Goal: Task Accomplishment & Management: Complete application form

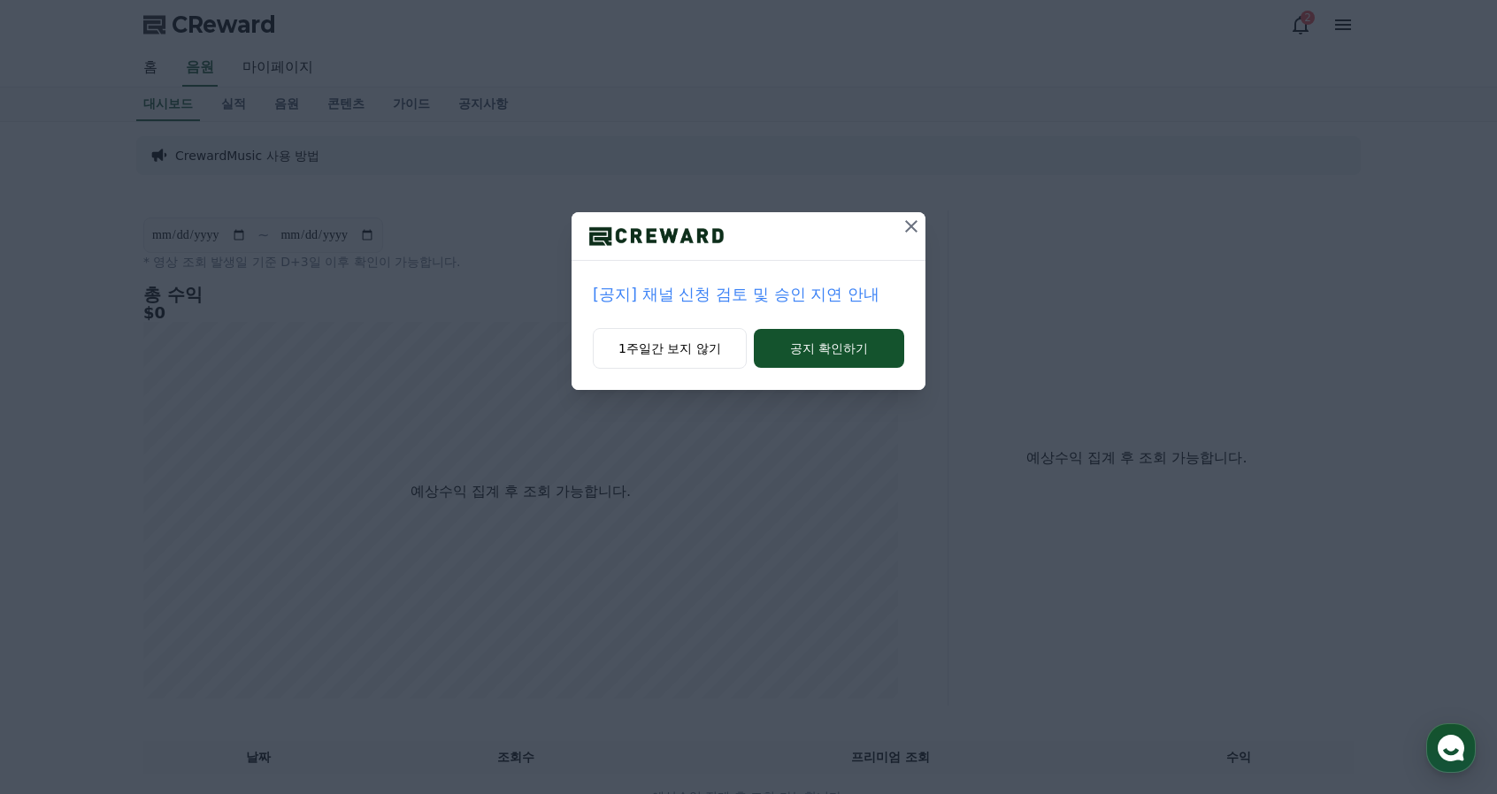
click at [807, 357] on button "공지 확인하기" at bounding box center [829, 348] width 150 height 39
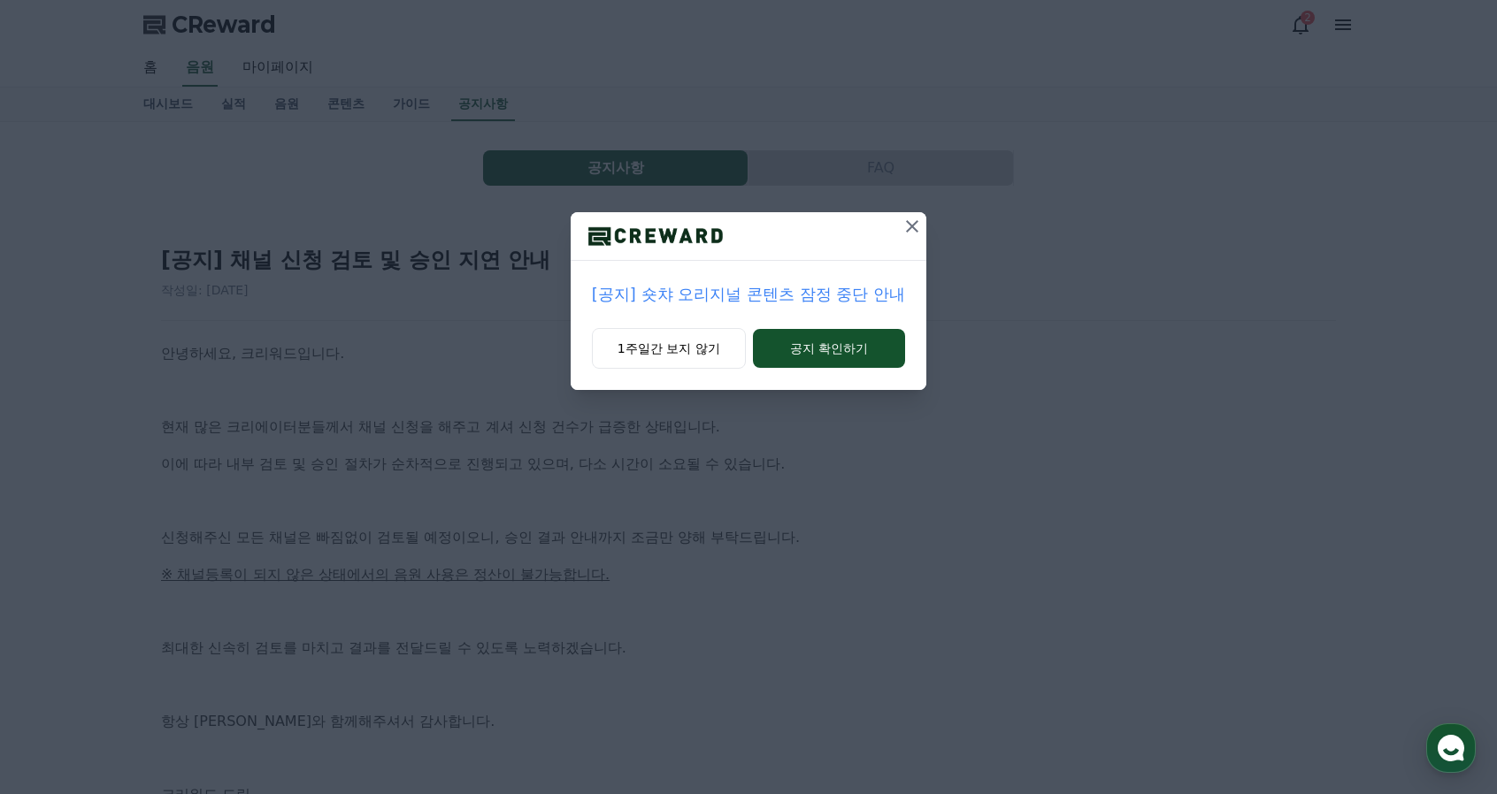
click at [909, 232] on icon at bounding box center [911, 226] width 21 height 21
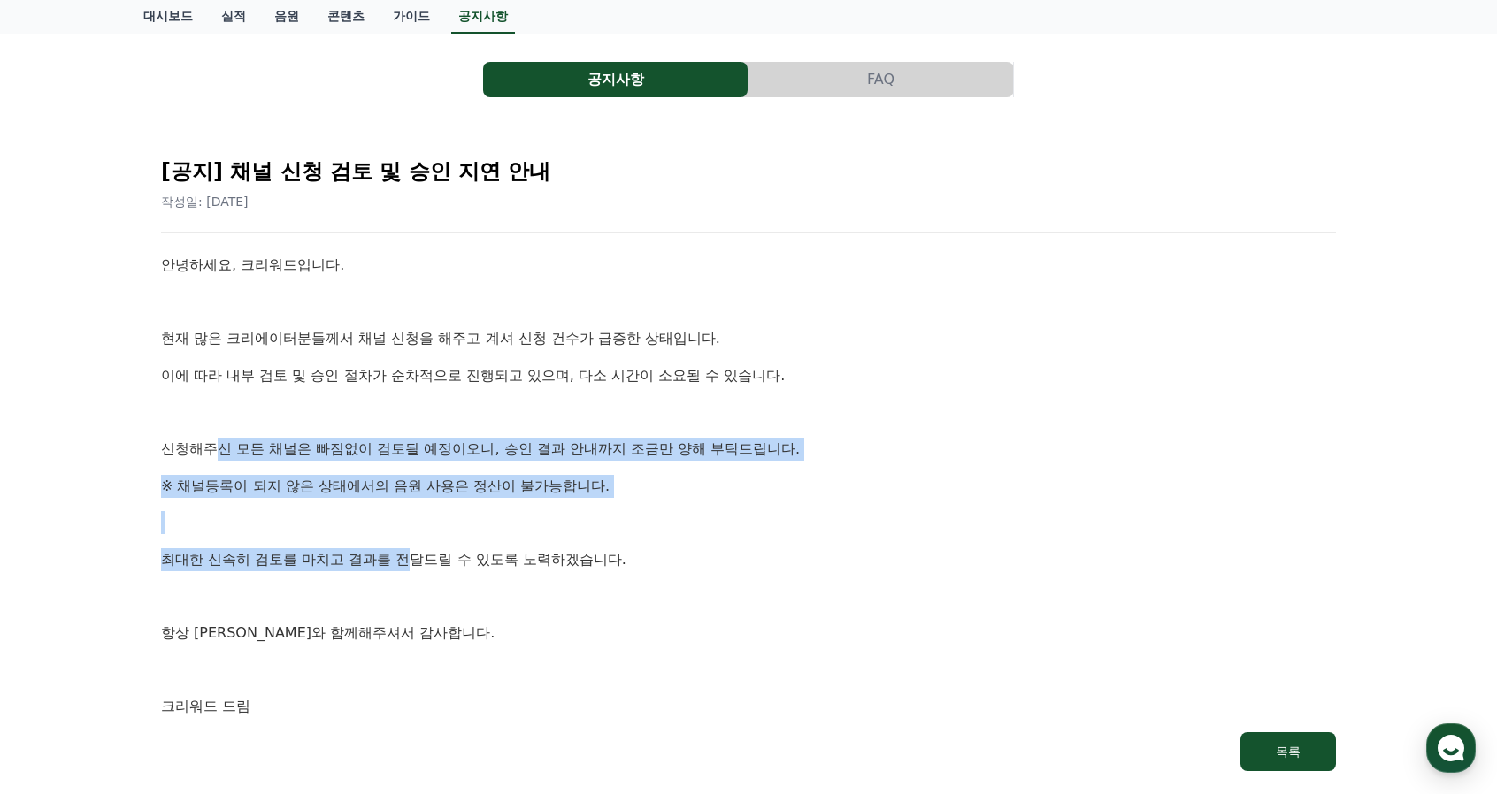
drag, startPoint x: 218, startPoint y: 447, endPoint x: 437, endPoint y: 574, distance: 253.7
click at [437, 574] on div "안녕하세요, 크리워드입니다. 현재 많은 크리에이터분들께서 채널 신청을 해주고 계셔 신청 건수가 급증한 상태입니다. 이에 따라 내부 검토 및 승…" at bounding box center [748, 486] width 1175 height 464
click at [440, 576] on div "안녕하세요, 크리워드입니다. 현재 많은 크리에이터분들께서 채널 신청을 해주고 계셔 신청 건수가 급증한 상태입니다. 이에 따라 내부 검토 및 승…" at bounding box center [748, 486] width 1175 height 464
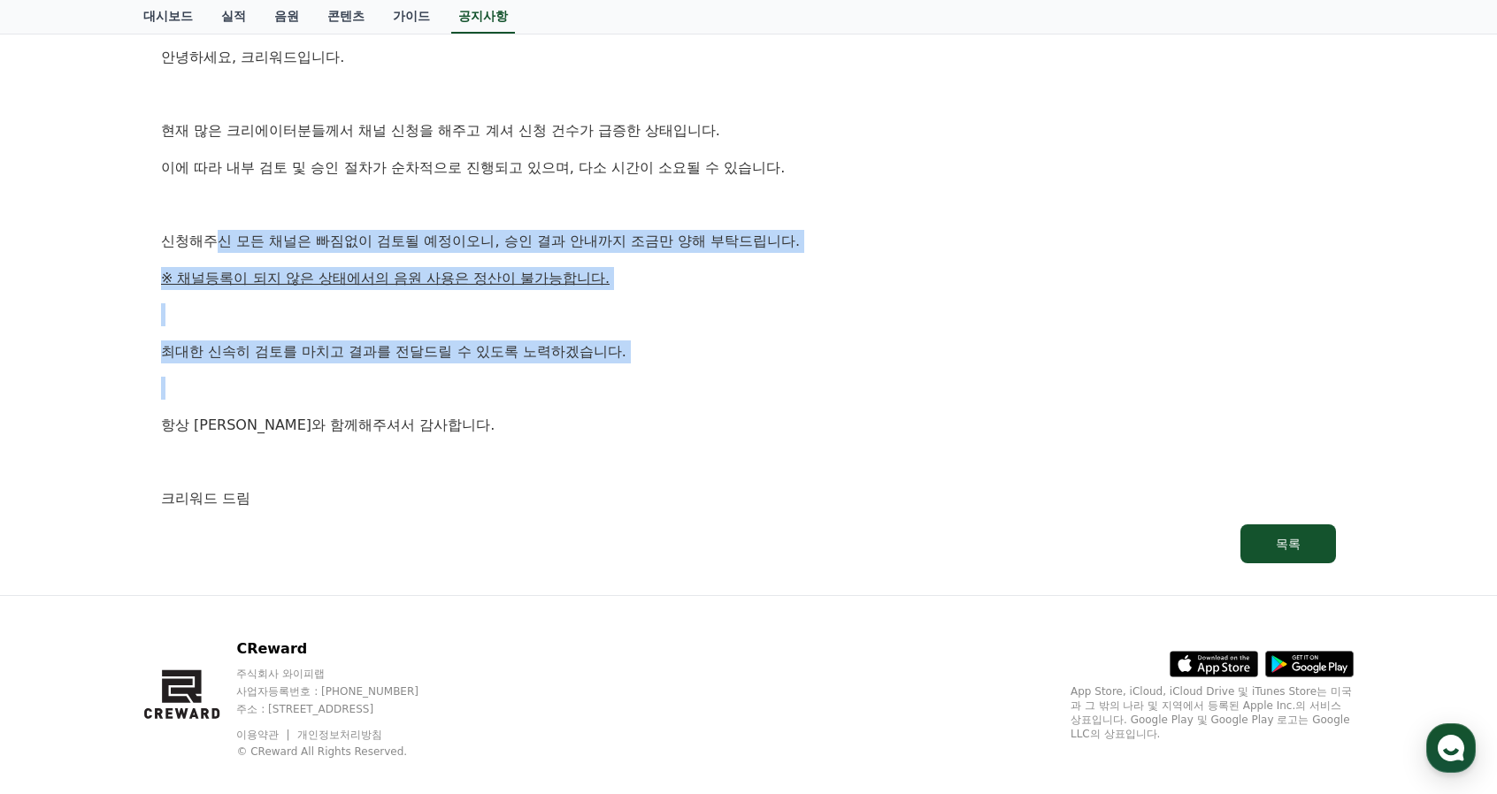
scroll to position [317, 0]
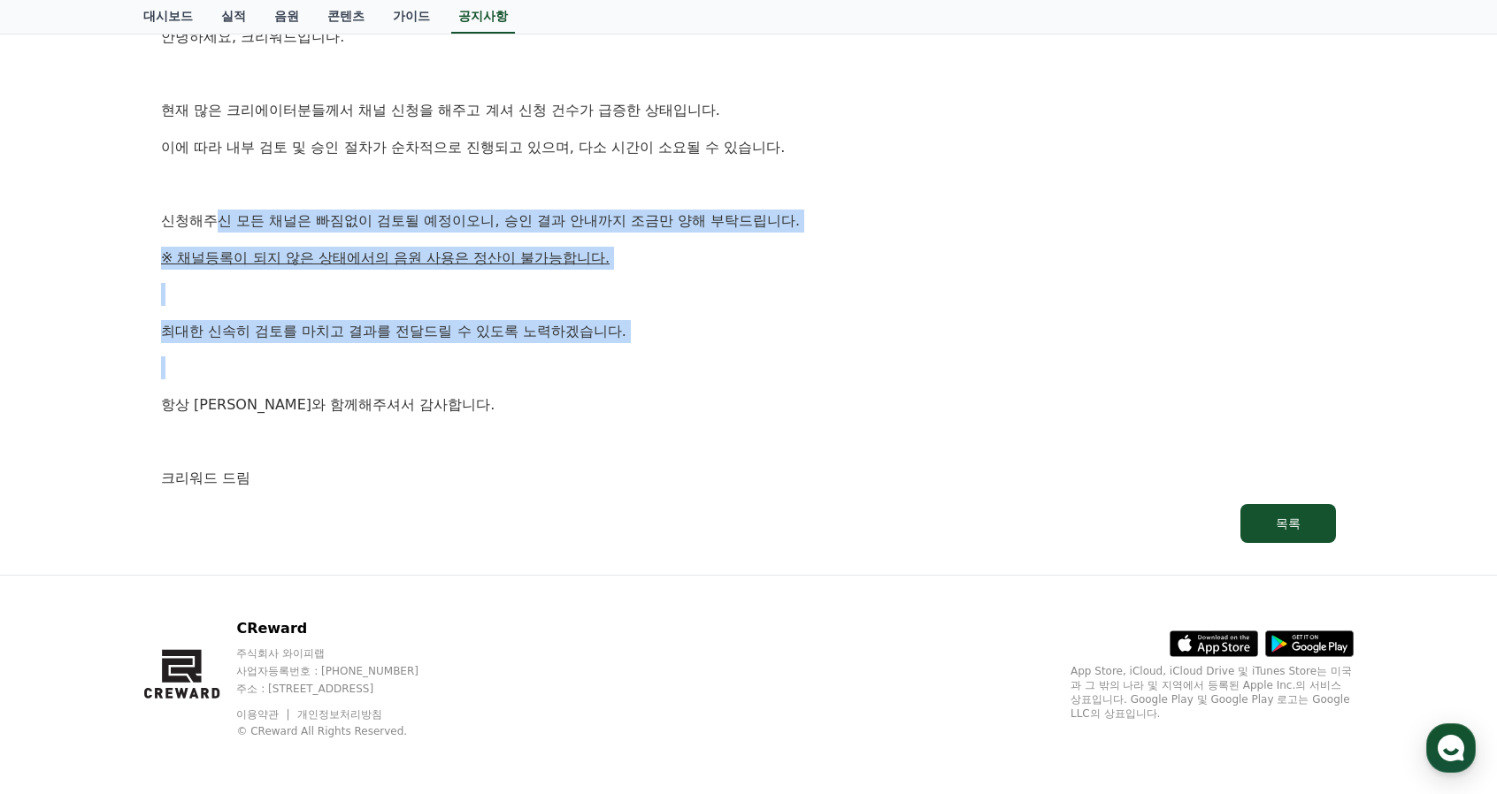
click at [656, 505] on link "목록" at bounding box center [748, 523] width 1175 height 39
click at [433, 268] on div "안녕하세요, 크리워드입니다. 현재 많은 크리에이터분들께서 채널 신청을 해주고 계셔 신청 건수가 급증한 상태입니다. 이에 따라 내부 검토 및 승…" at bounding box center [748, 258] width 1175 height 464
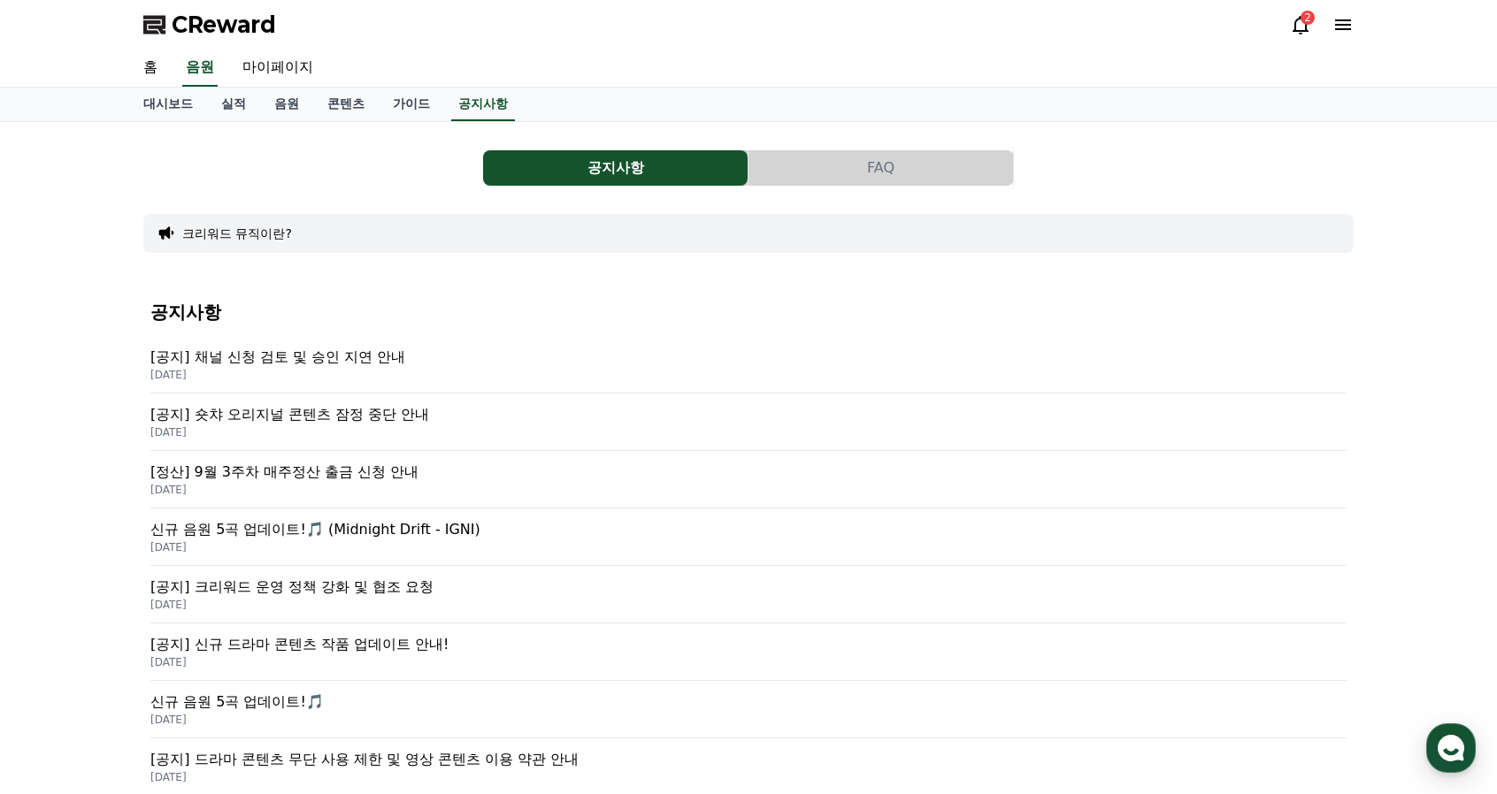
click at [511, 244] on div "크리워드 뮤직이란?" at bounding box center [748, 233] width 1210 height 39
click at [368, 419] on p "[공지] 숏챠 오리지널 콘텐츠 잠정 중단 안내" at bounding box center [748, 414] width 1196 height 21
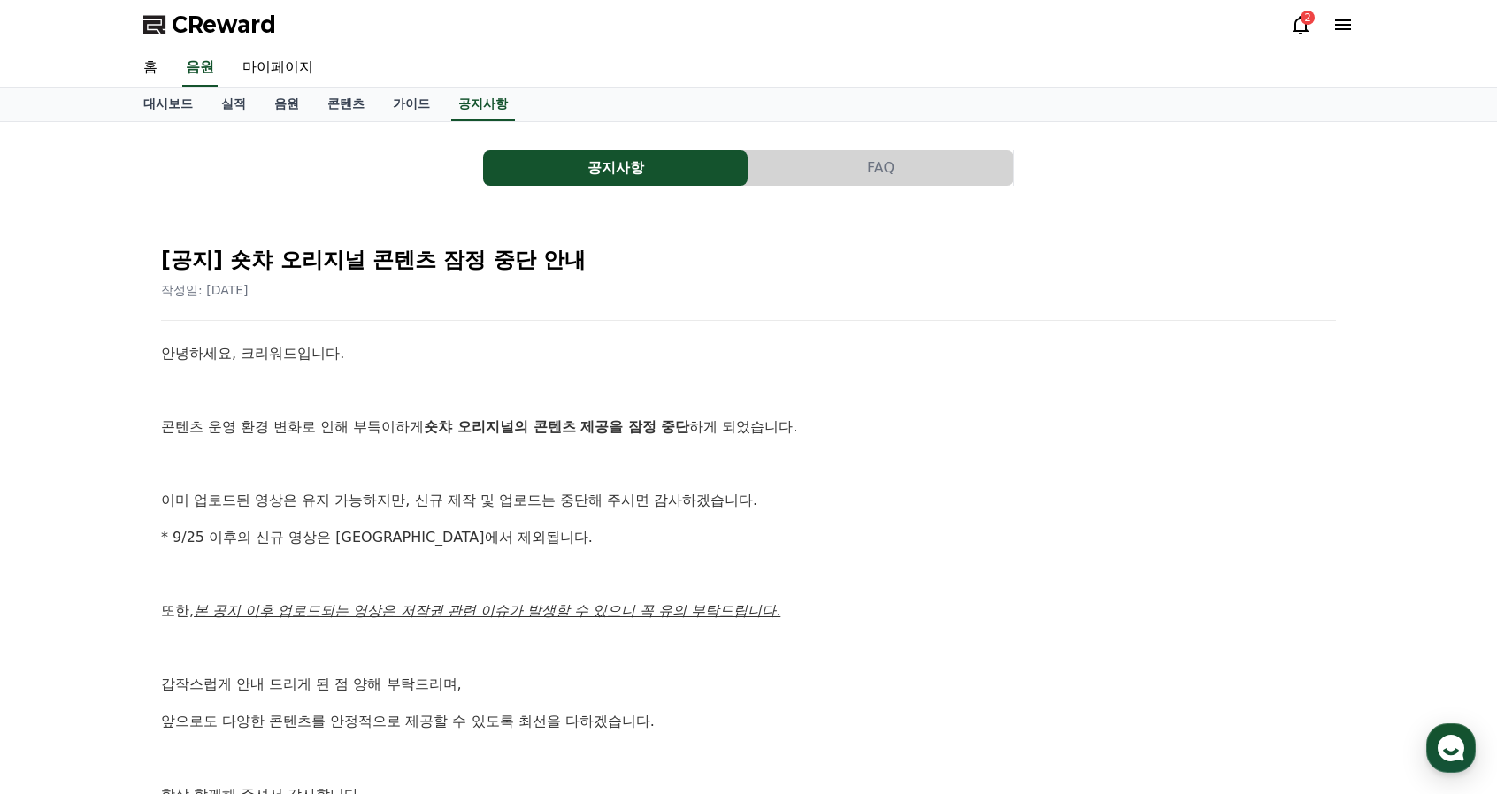
click at [1290, 36] on div "2" at bounding box center [1322, 25] width 64 height 28
click at [1294, 34] on icon at bounding box center [1300, 24] width 21 height 21
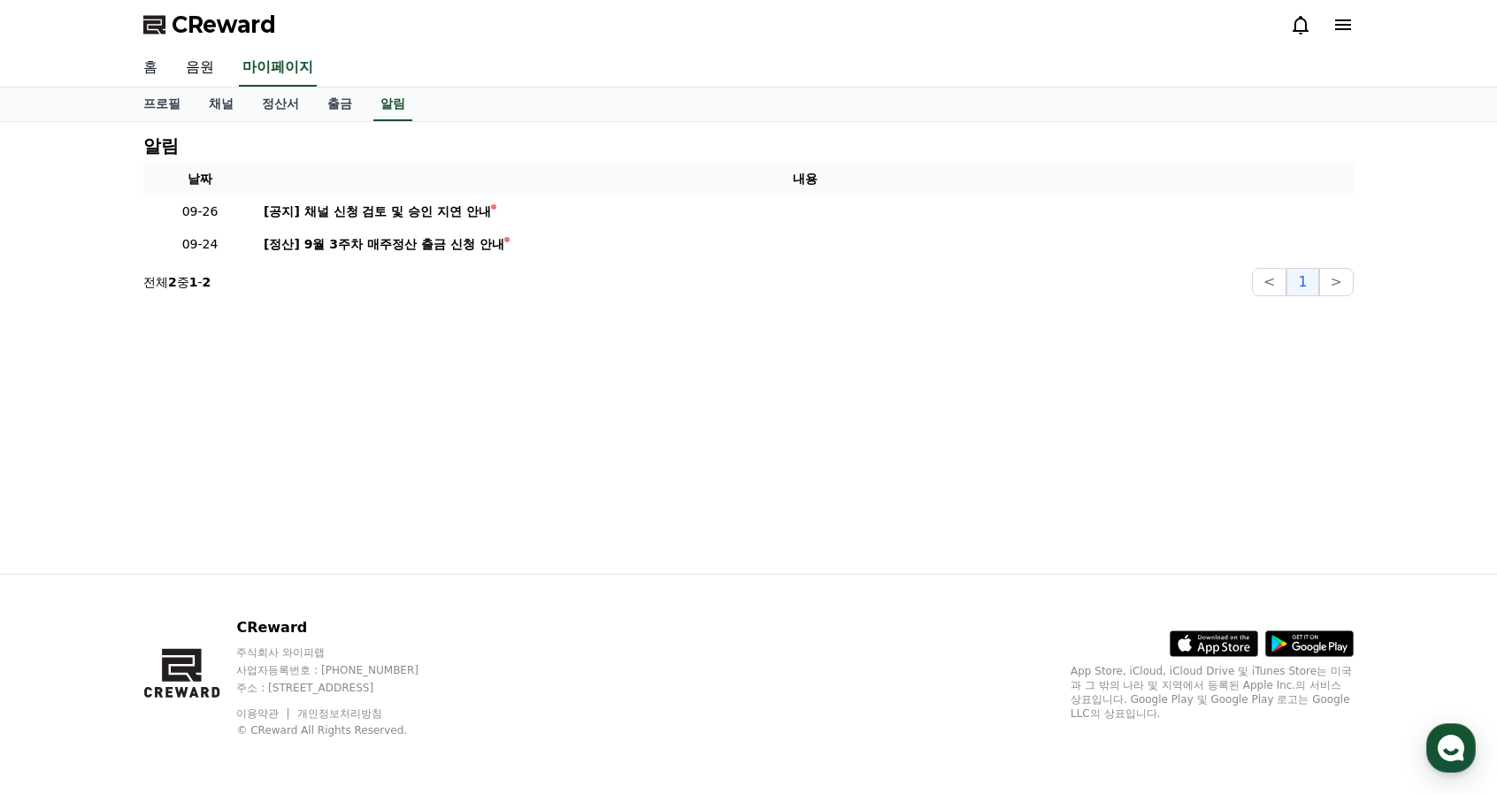
click at [151, 69] on link "홈" at bounding box center [150, 68] width 42 height 37
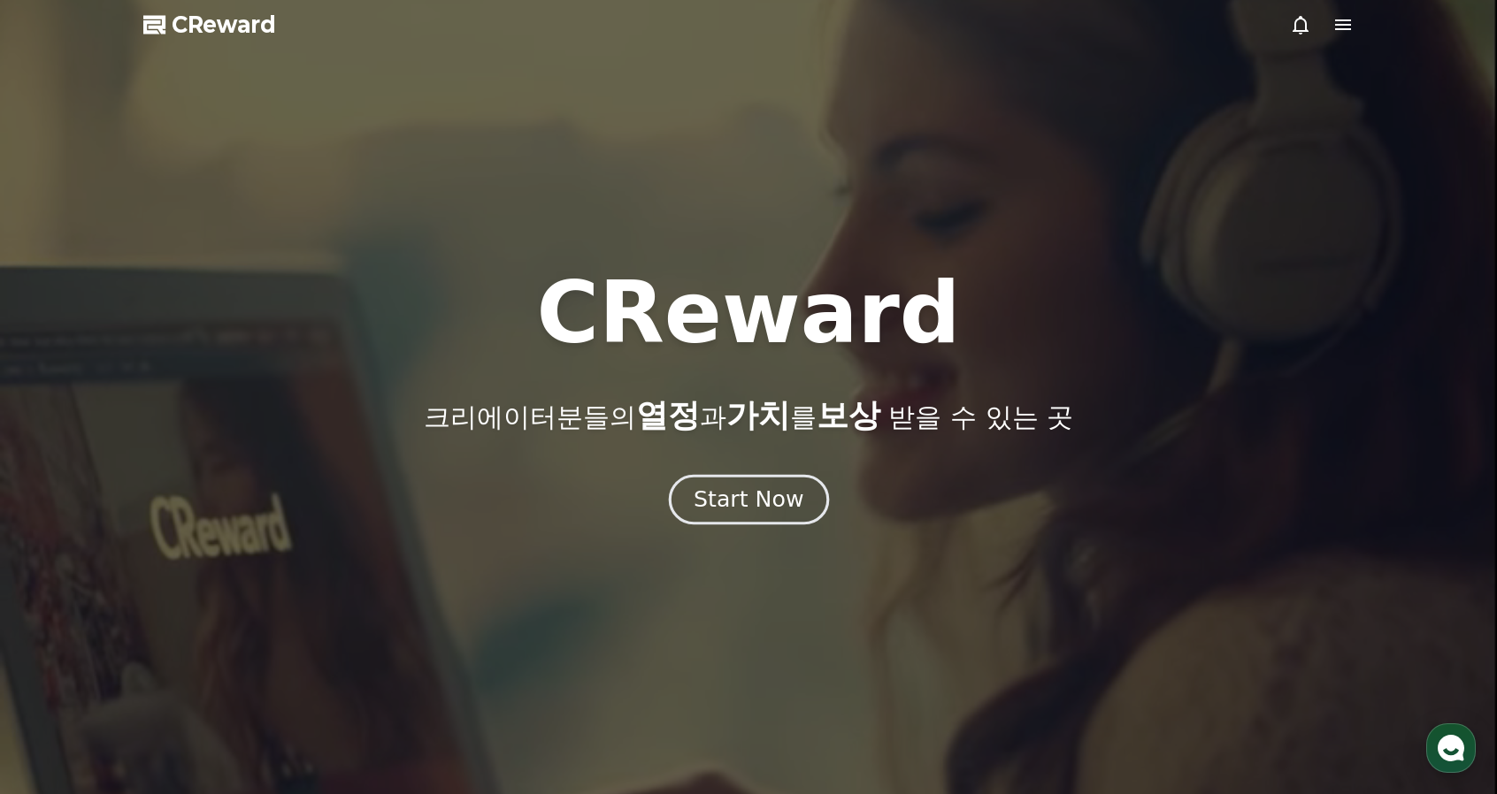
click at [777, 501] on div "Start Now" at bounding box center [748, 500] width 110 height 30
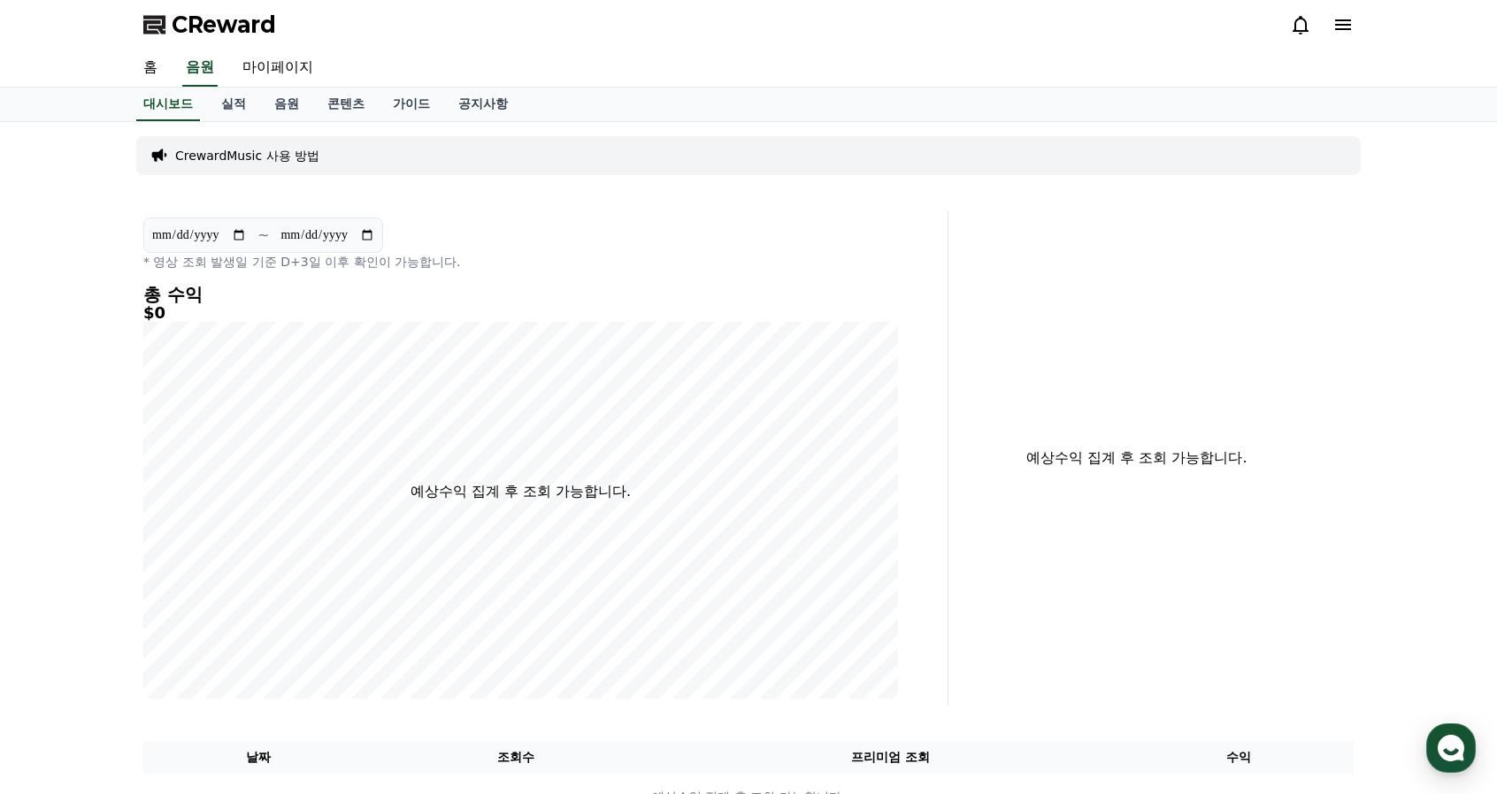
click at [1353, 34] on div "CReward" at bounding box center [748, 25] width 1238 height 50
click at [1348, 24] on icon at bounding box center [1343, 24] width 16 height 11
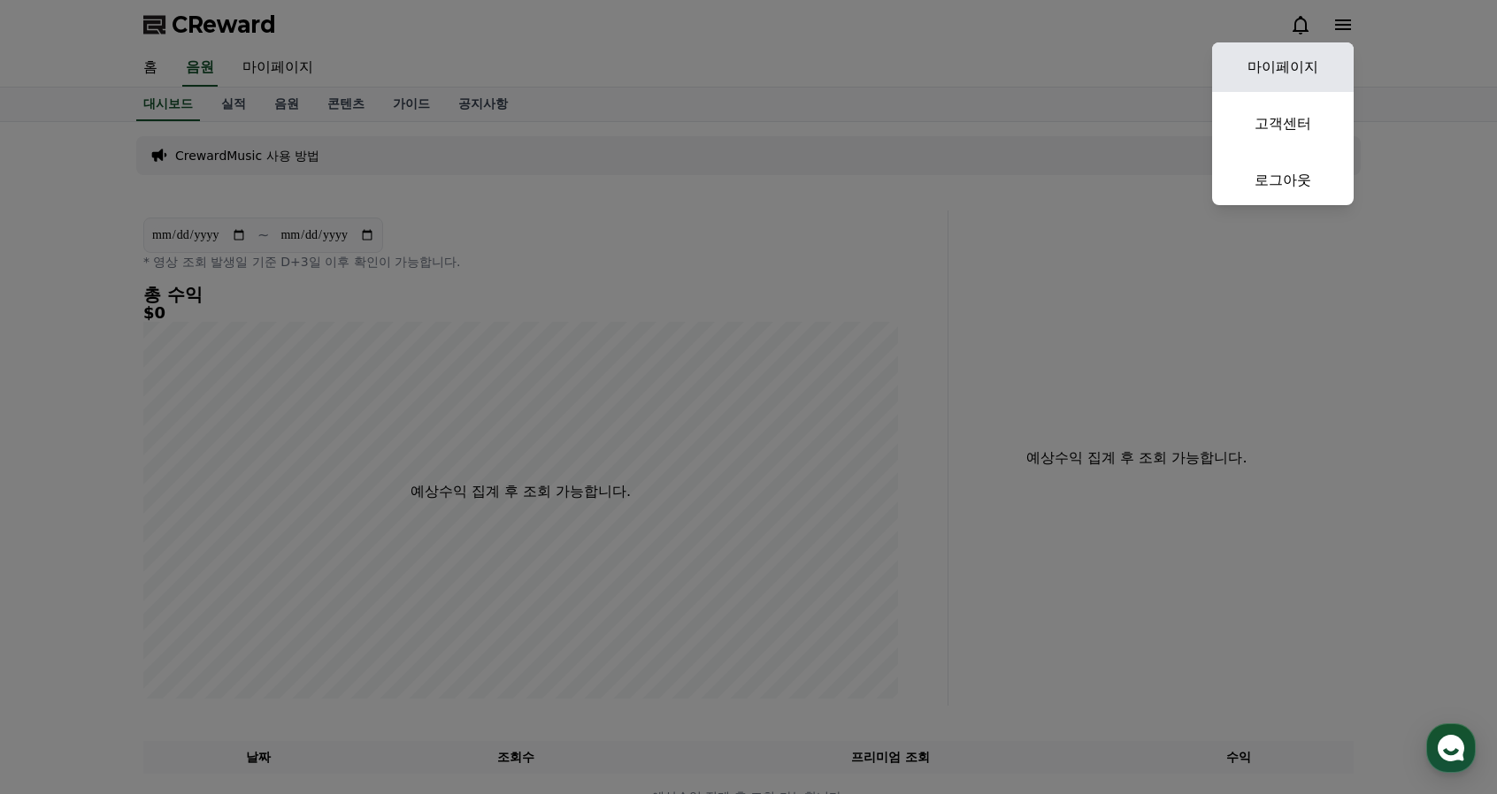
click at [1300, 66] on link "마이페이지" at bounding box center [1283, 67] width 142 height 50
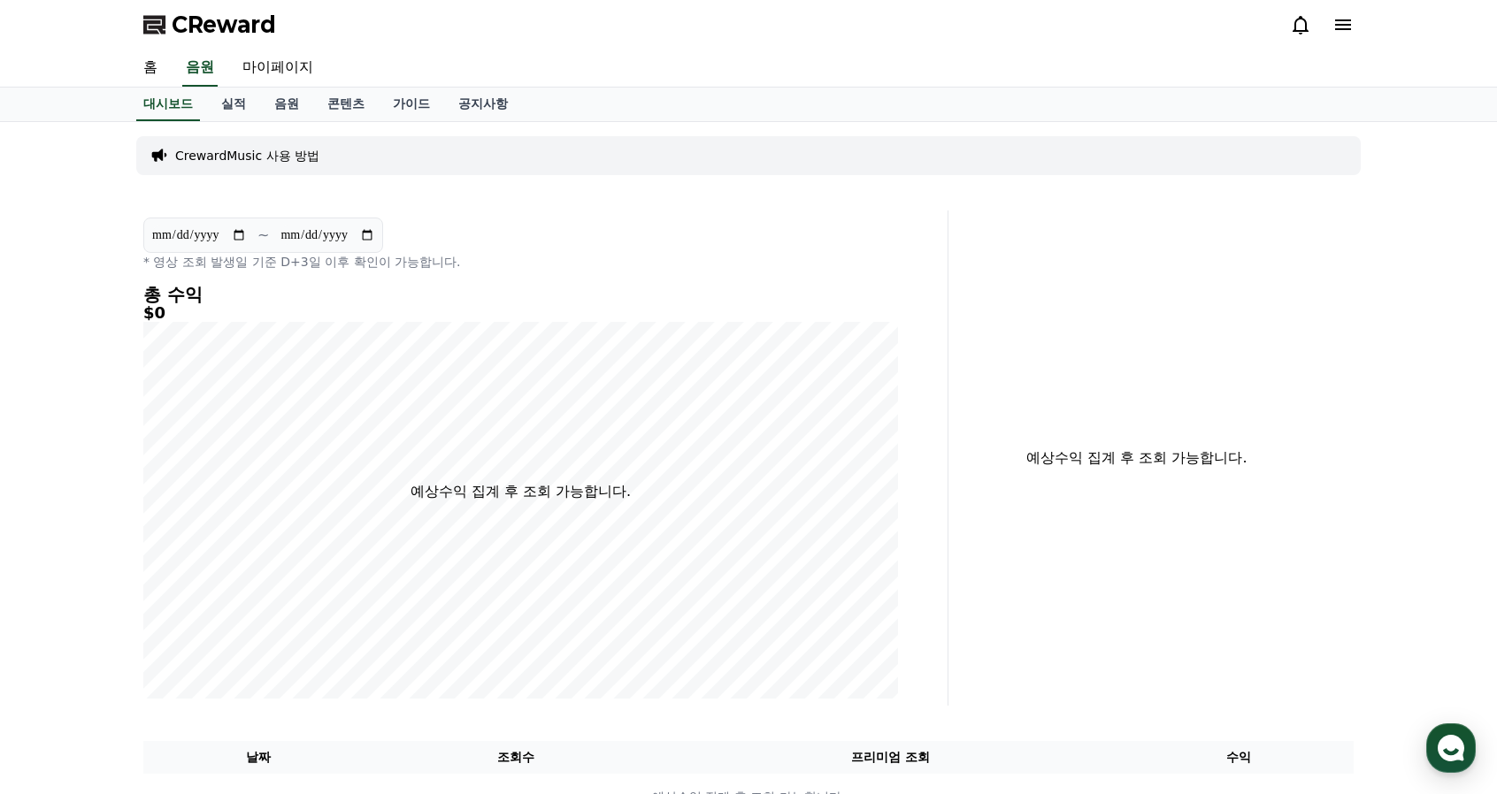
select select "**********"
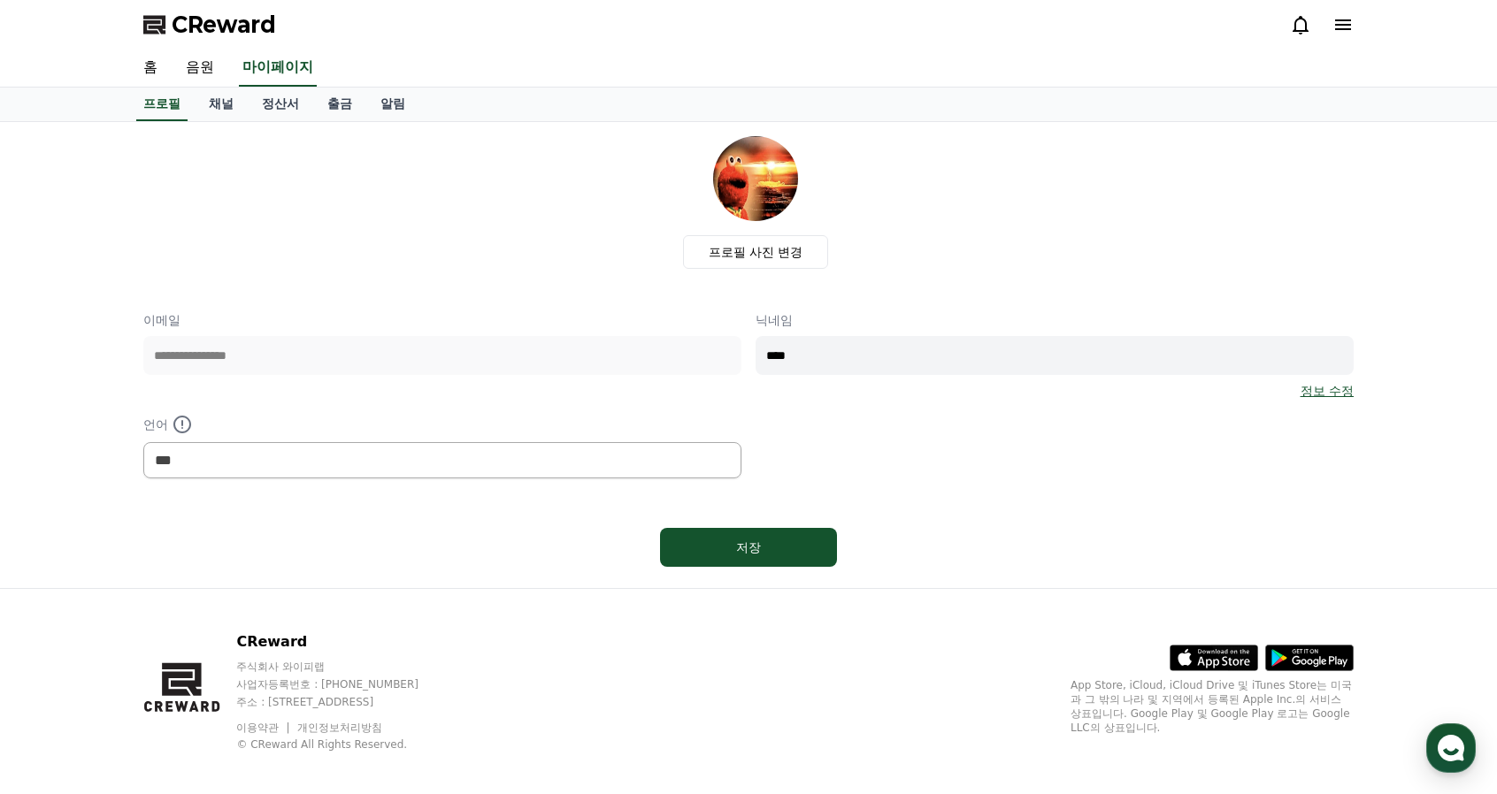
click at [955, 456] on div "**********" at bounding box center [748, 394] width 1210 height 167
click at [211, 107] on link "채널" at bounding box center [221, 105] width 53 height 34
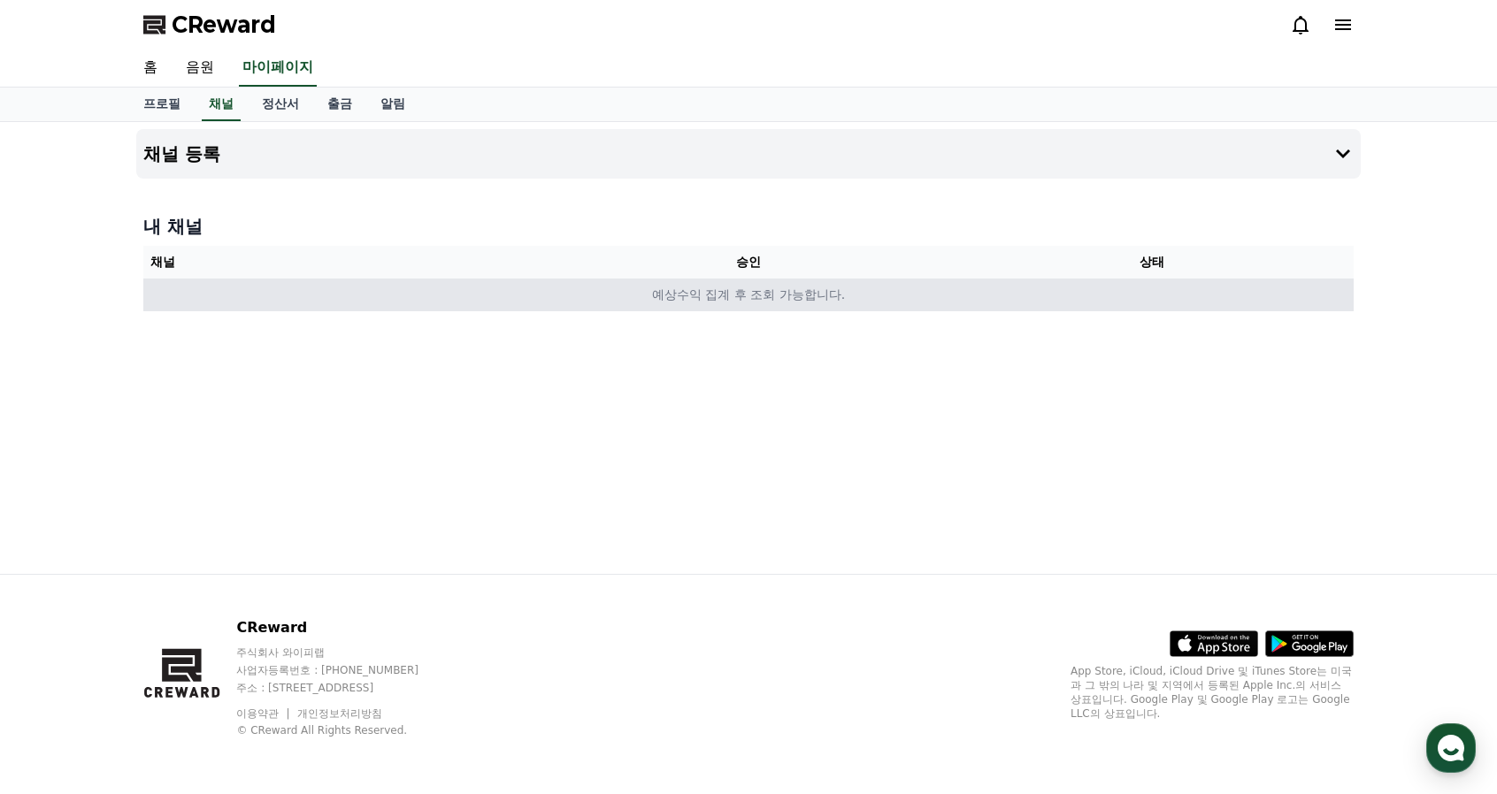
click at [683, 297] on td "예상수익 집계 후 조회 가능합니다." at bounding box center [748, 295] width 1210 height 33
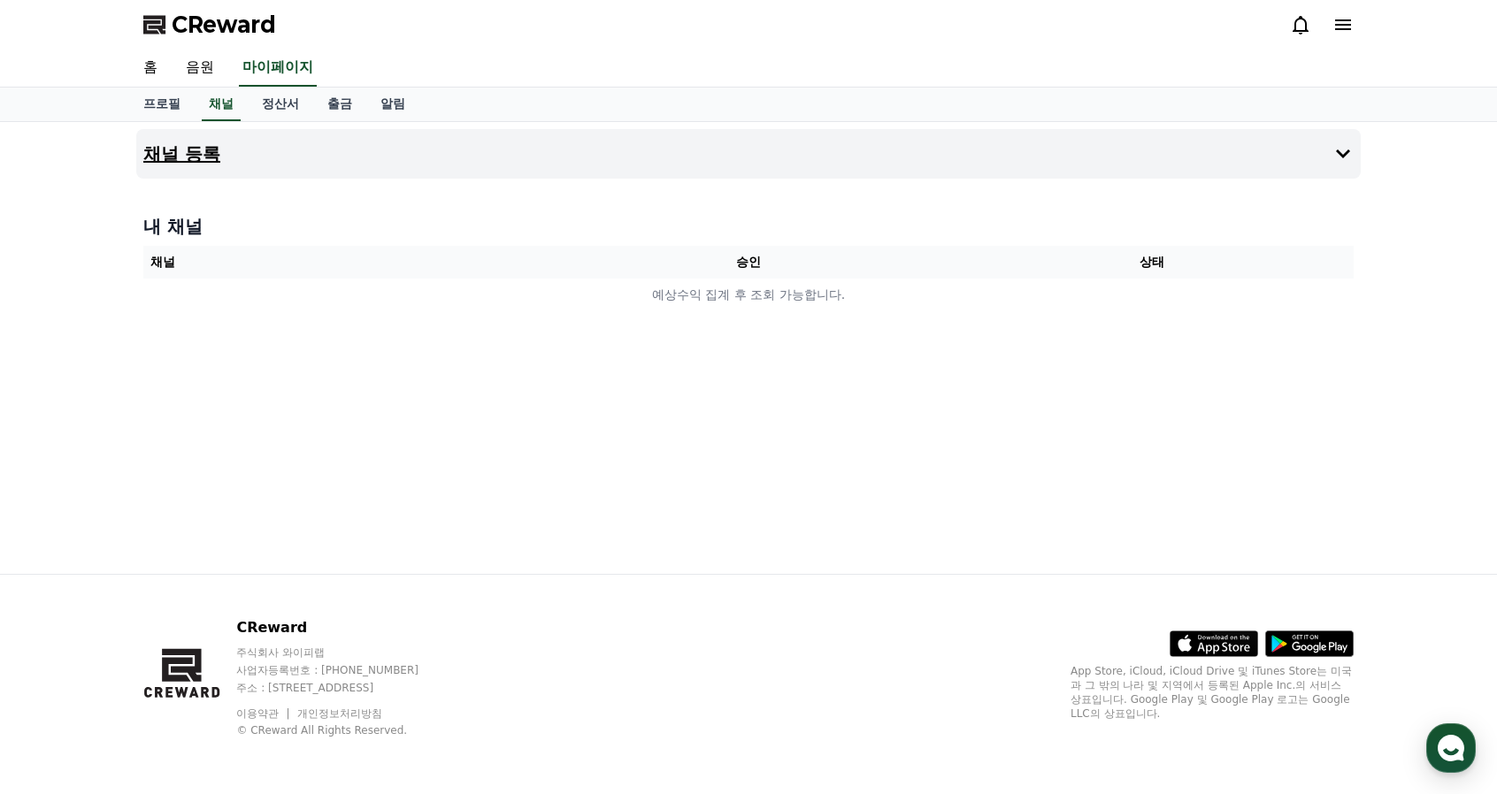
click at [746, 146] on button "채널 등록" at bounding box center [748, 154] width 1224 height 50
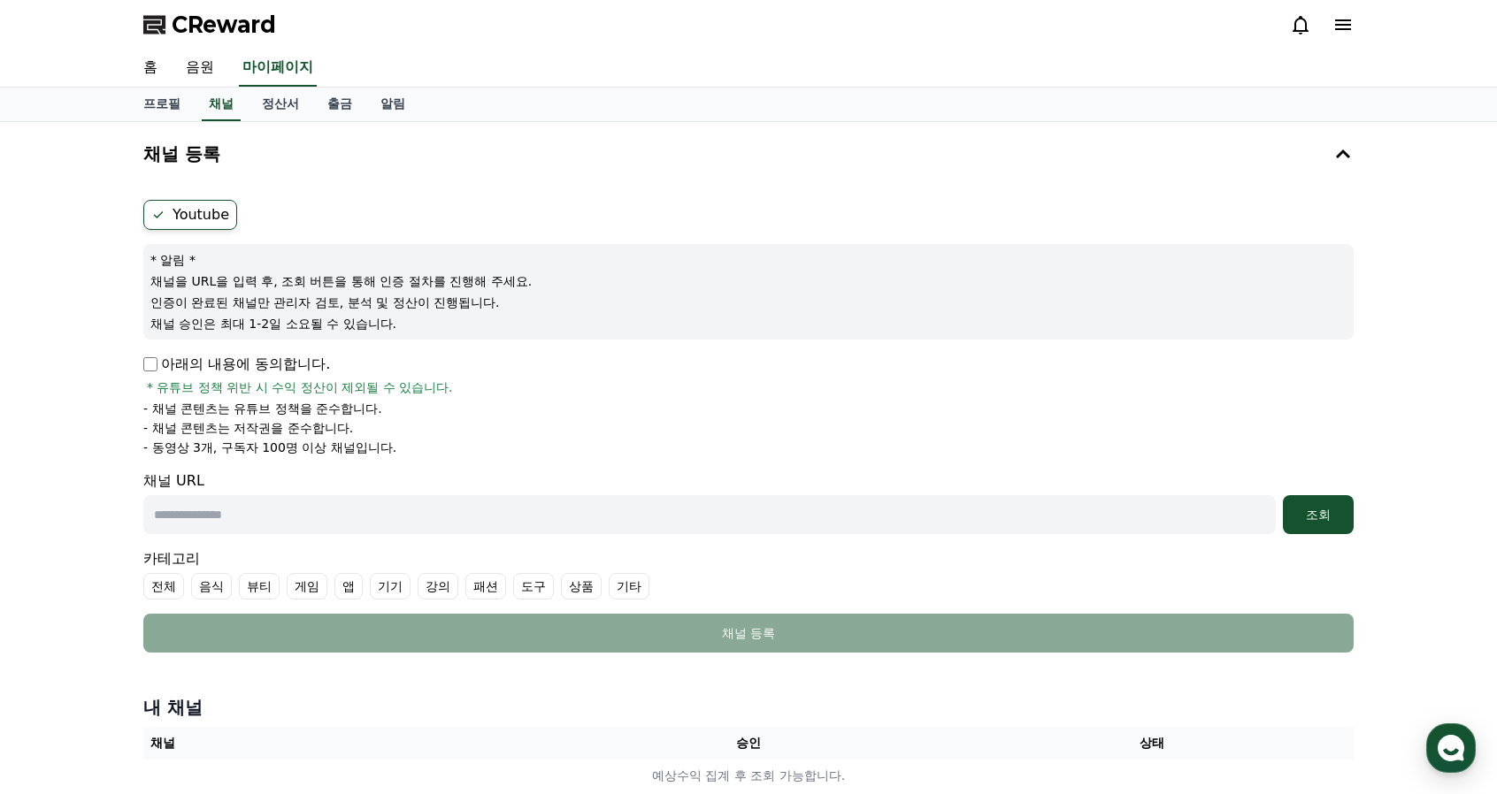
click at [151, 373] on p "아래의 내용에 동의합니다." at bounding box center [236, 364] width 187 height 21
click at [127, 367] on div "채널 등록 Youtube * 알림 * 채널을 URL을 입력 후, 조회 버튼을 통해 인증 절차를 진행해 주세요. 인증이 완료된 채널만 관리자 검…" at bounding box center [748, 464] width 1497 height 685
click at [138, 363] on div "Youtube * 알림 * 채널을 URL을 입력 후, 조회 버튼을 통해 인증 절차를 진행해 주세요. 인증이 완료된 채널만 관리자 검토, 분석 …" at bounding box center [748, 426] width 1224 height 467
click at [336, 528] on input "text" at bounding box center [709, 514] width 1132 height 39
click at [494, 461] on form "Youtube * 알림 * 채널을 URL을 입력 후, 조회 버튼을 통해 인증 절차를 진행해 주세요. 인증이 완료된 채널만 관리자 검토, 분석 …" at bounding box center [748, 426] width 1210 height 453
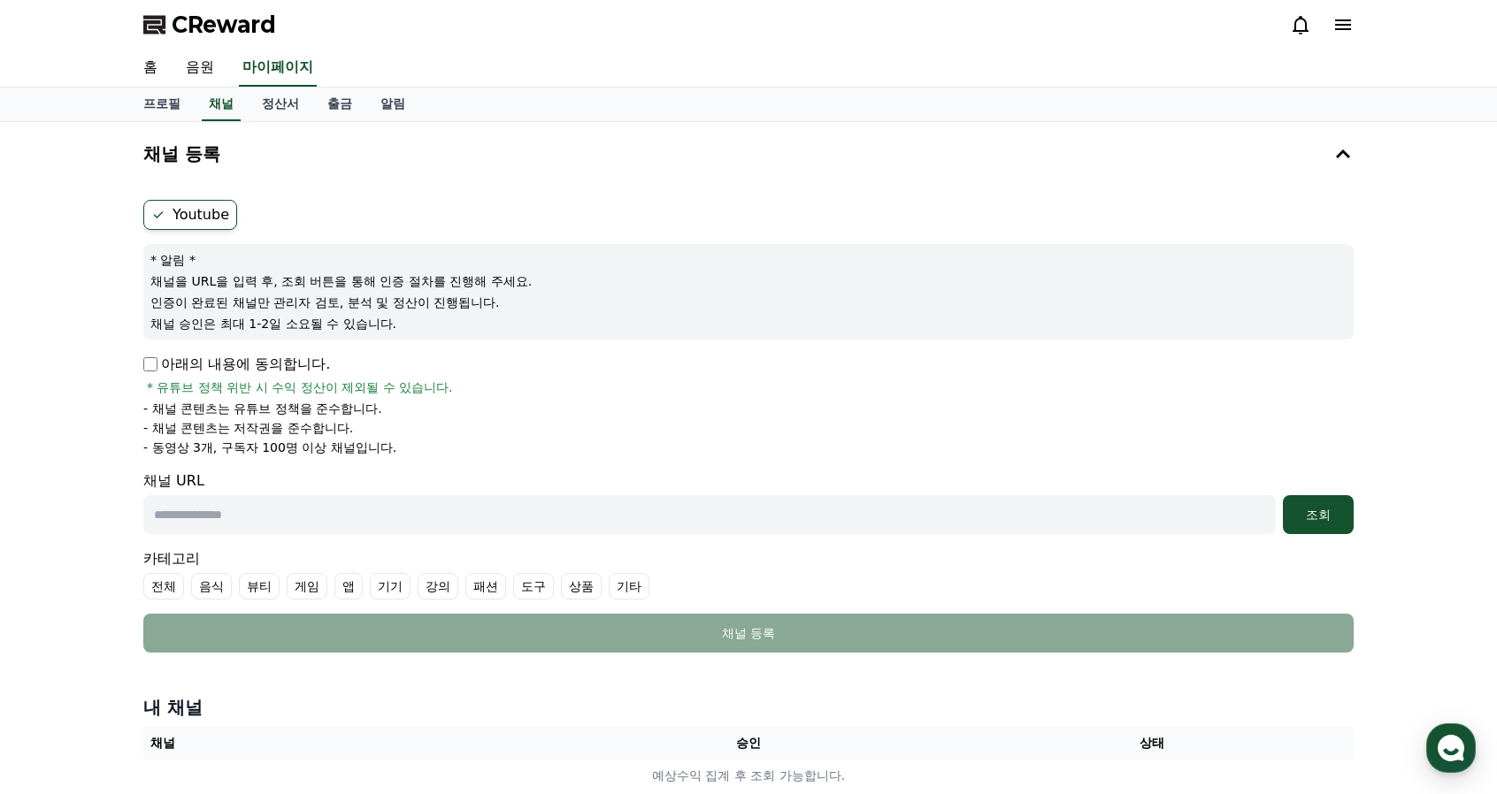
click at [476, 489] on div "채널 URL 조회" at bounding box center [748, 503] width 1210 height 64
drag, startPoint x: 218, startPoint y: 403, endPoint x: 370, endPoint y: 420, distance: 153.1
click at [347, 414] on p "- 채널 콘텐츠는 유튜브 정책을 준수합니다." at bounding box center [262, 409] width 239 height 18
click at [371, 421] on li "- 채널 콘텐츠는 저작권을 준수합니다." at bounding box center [748, 428] width 1210 height 18
drag, startPoint x: 196, startPoint y: 549, endPoint x: 205, endPoint y: 528, distance: 23.0
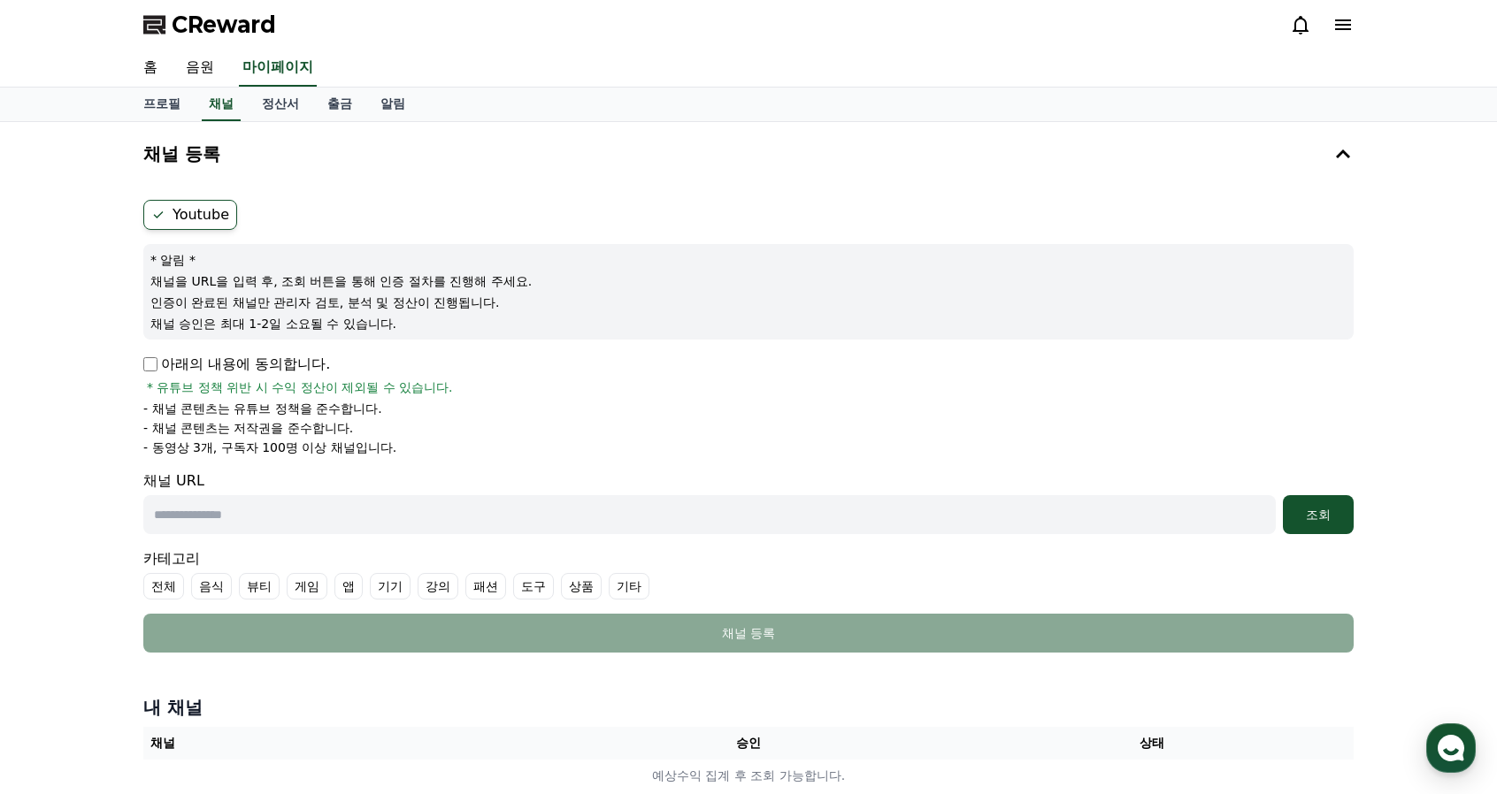
click at [196, 541] on form "Youtube * 알림 * 채널을 URL을 입력 후, 조회 버튼을 통해 인증 절차를 진행해 주세요. 인증이 완료된 채널만 관리자 검토, 분석 …" at bounding box center [748, 426] width 1210 height 453
click at [205, 527] on input "text" at bounding box center [709, 514] width 1132 height 39
paste input "**********"
type input "**********"
click at [1315, 506] on div "조회" at bounding box center [1318, 515] width 57 height 18
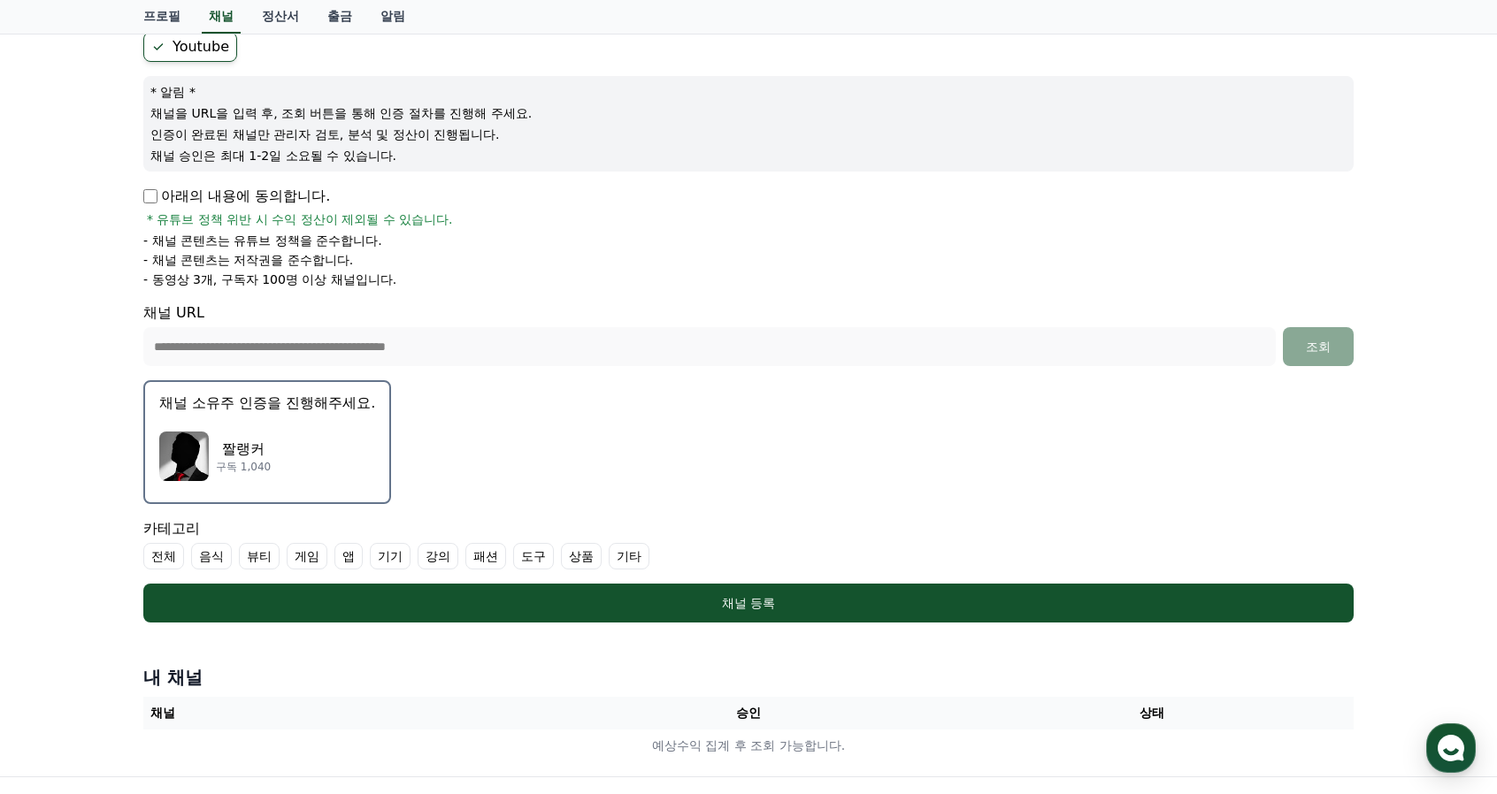
scroll to position [265, 0]
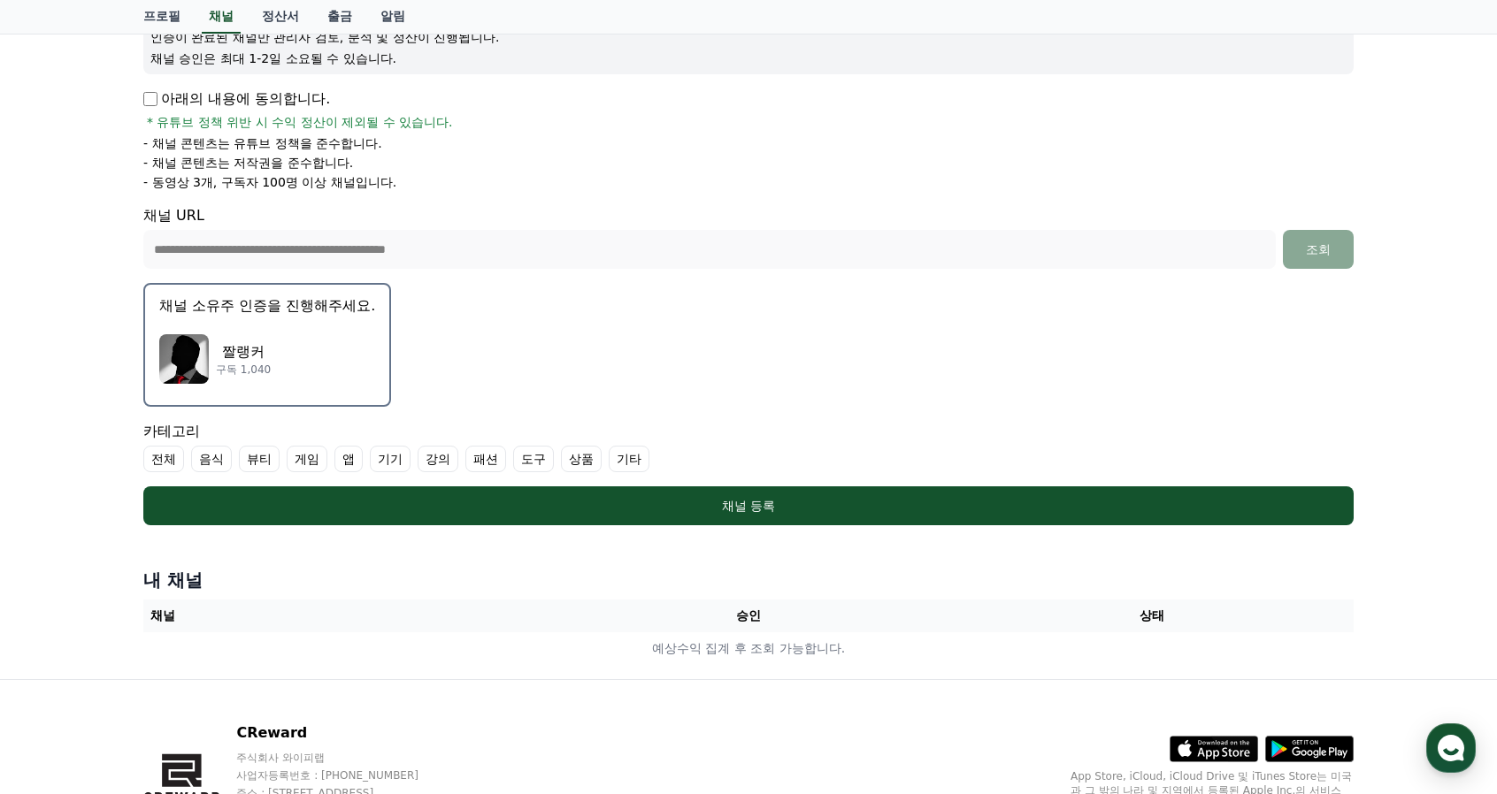
click at [623, 463] on label "기타" at bounding box center [629, 459] width 41 height 27
click at [156, 451] on label "전체" at bounding box center [163, 459] width 41 height 27
click at [189, 459] on label "전체" at bounding box center [174, 459] width 62 height 27
click at [566, 438] on div "카테고리 전체 음식 뷰티 게임 앱 기기 강의 패션 도구 상품 기타" at bounding box center [748, 446] width 1210 height 51
drag, startPoint x: 567, startPoint y: 440, endPoint x: 573, endPoint y: 448, distance: 10.1
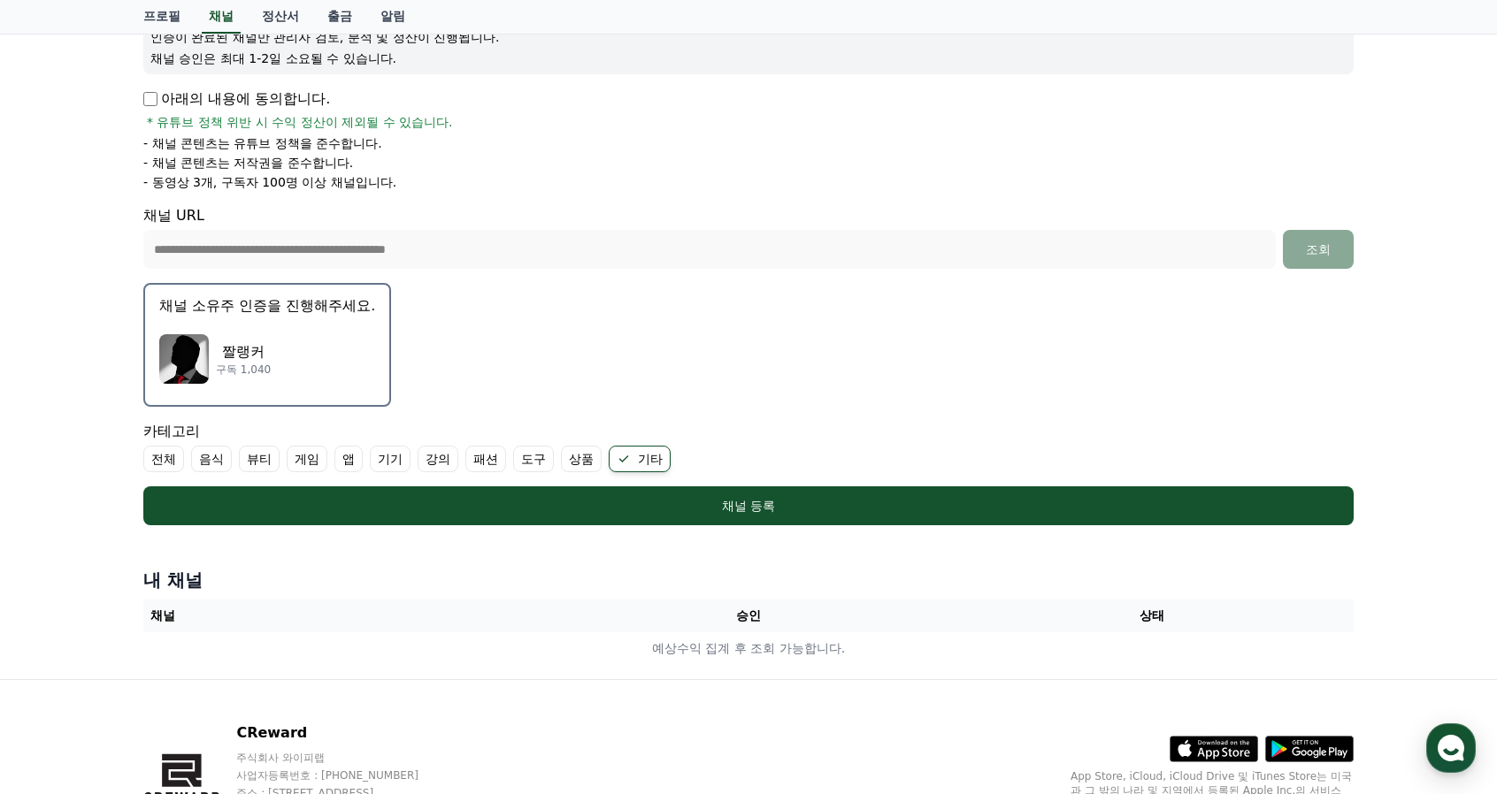
click at [567, 441] on div "카테고리 전체 음식 뷰티 게임 앱 기기 강의 패션 도구 상품 기타" at bounding box center [748, 446] width 1210 height 51
click at [586, 459] on label "상품" at bounding box center [581, 459] width 41 height 27
click at [692, 421] on div "카테고리 전체 음식 뷰티 게임 앱 기기 강의 패션 도구 상품 기타" at bounding box center [748, 446] width 1210 height 51
click at [584, 451] on label "상품" at bounding box center [592, 459] width 62 height 27
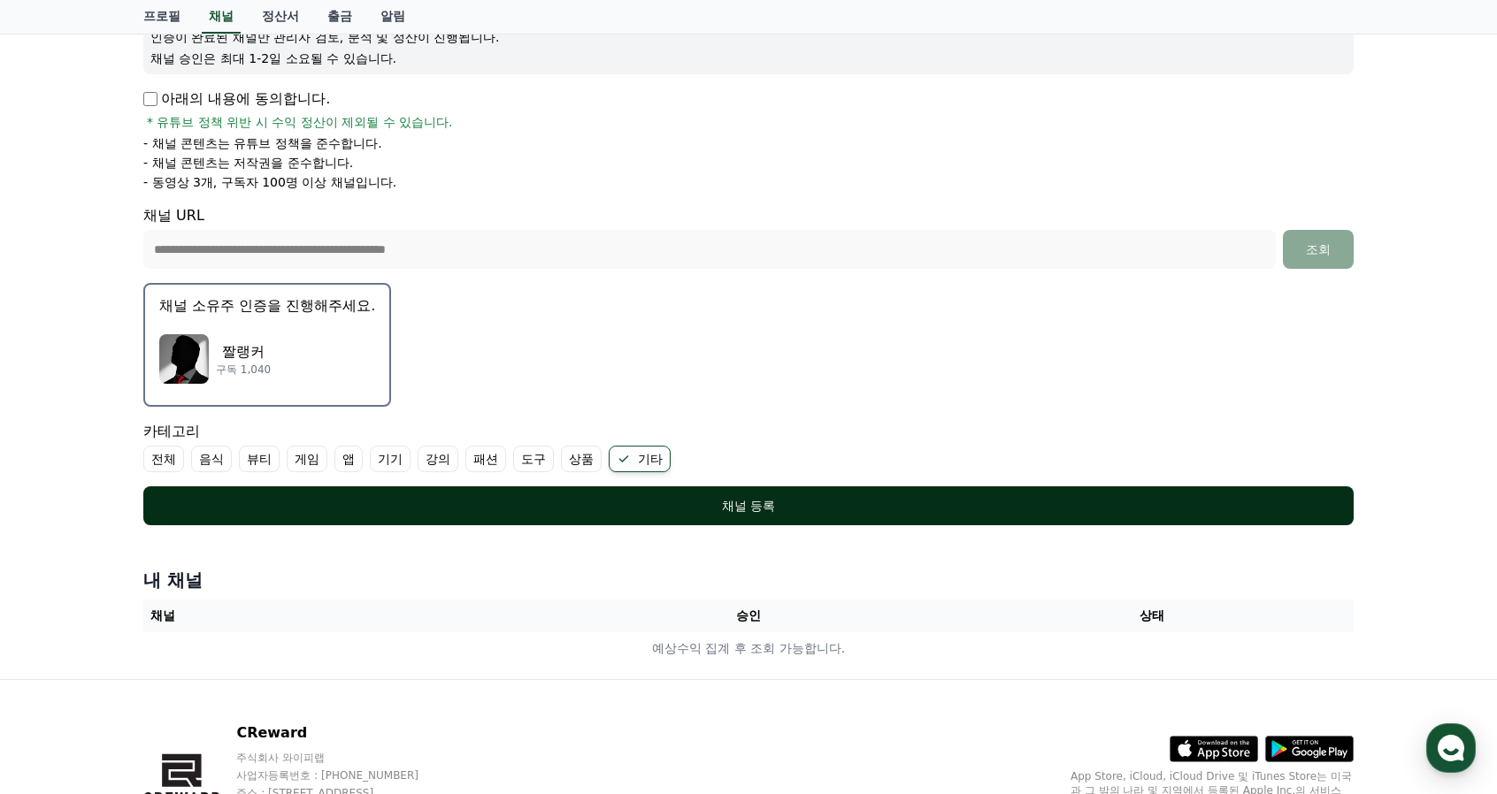
click at [571, 500] on div "채널 등록" at bounding box center [748, 506] width 1139 height 18
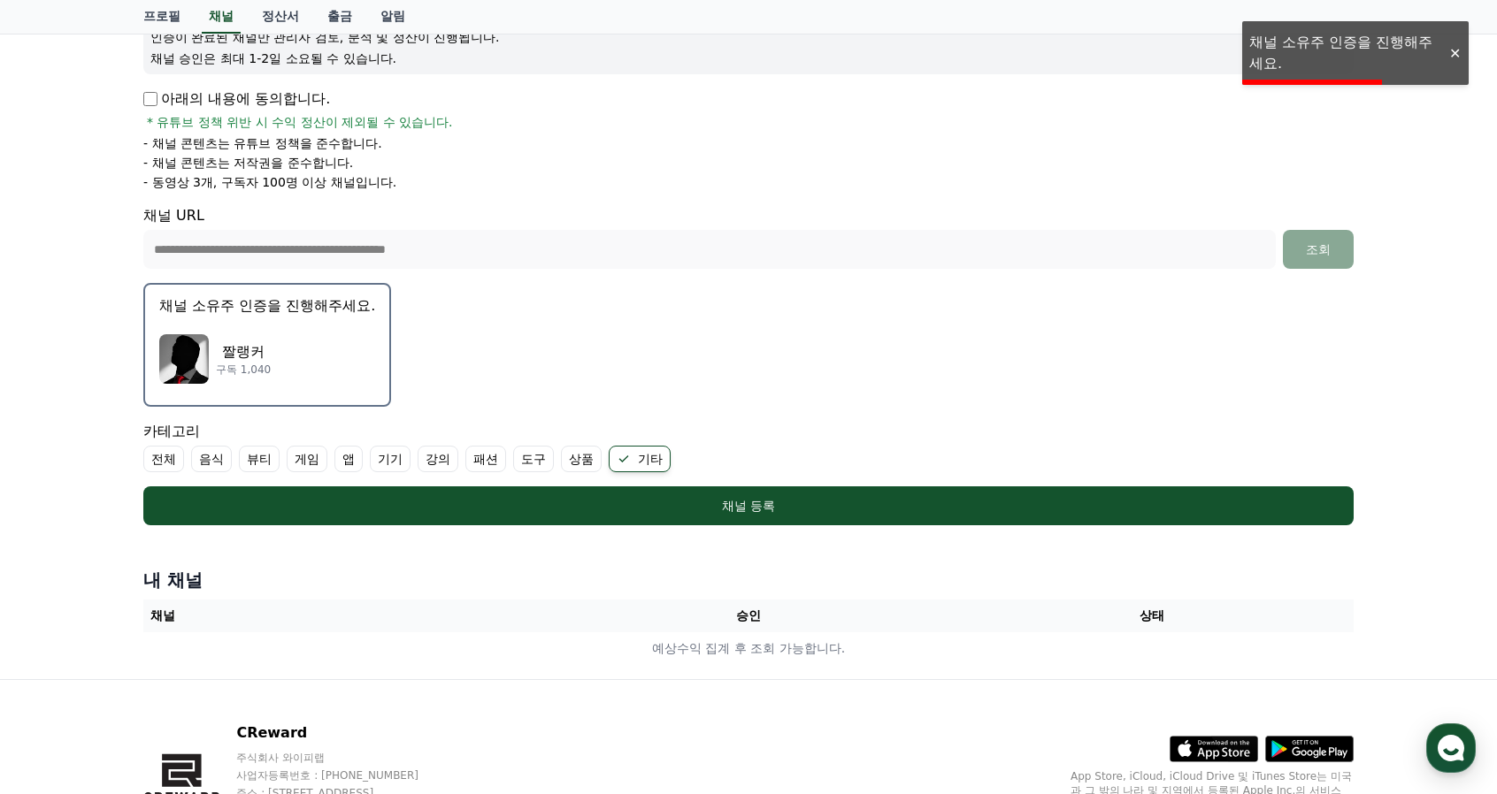
click at [292, 355] on div "짤랭커 구독 1,040" at bounding box center [267, 359] width 216 height 71
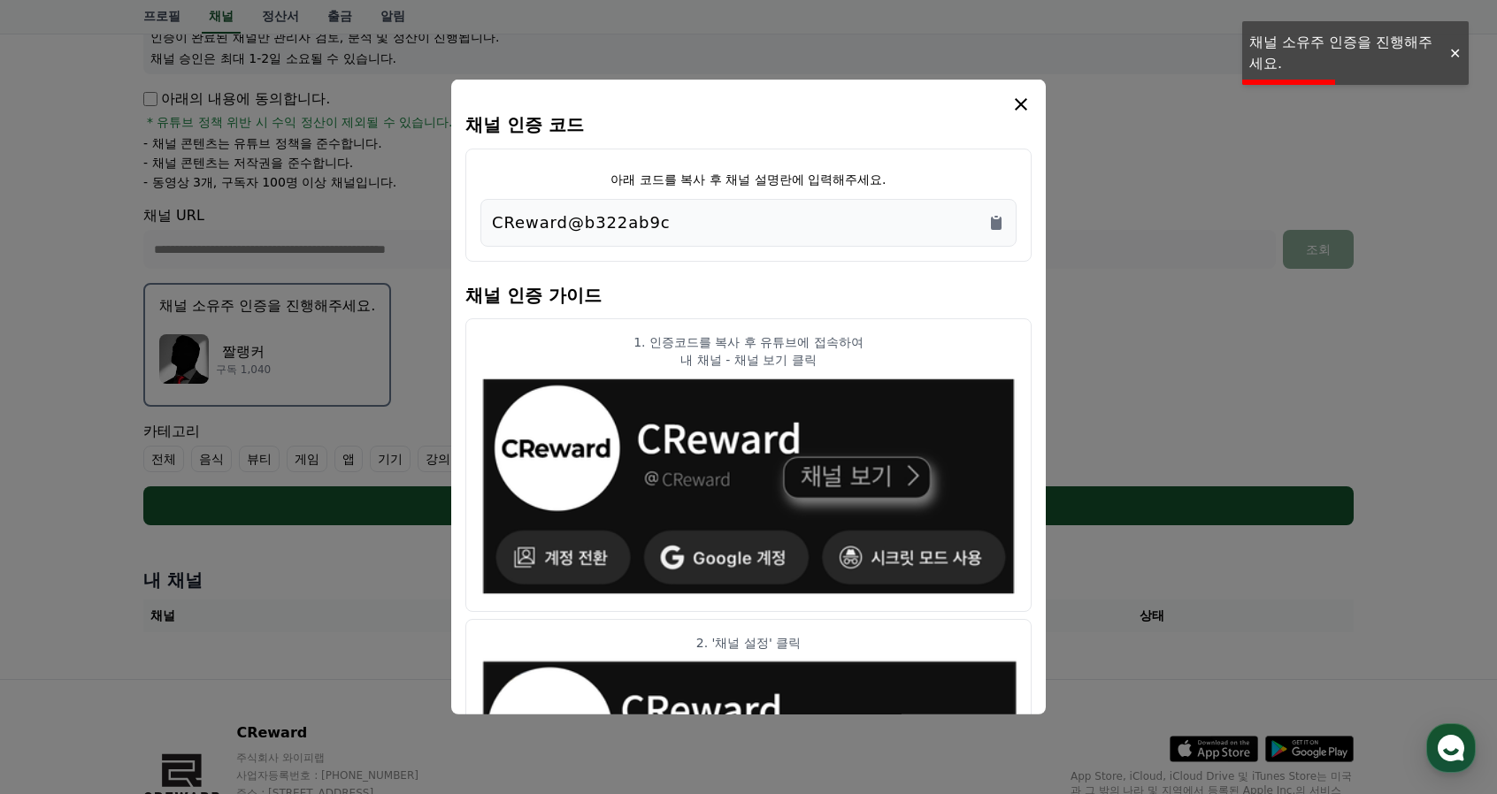
click at [749, 211] on div "CReward@b322ab9c" at bounding box center [748, 223] width 513 height 25
click at [1004, 221] on icon "Copy to clipboard" at bounding box center [996, 223] width 18 height 18
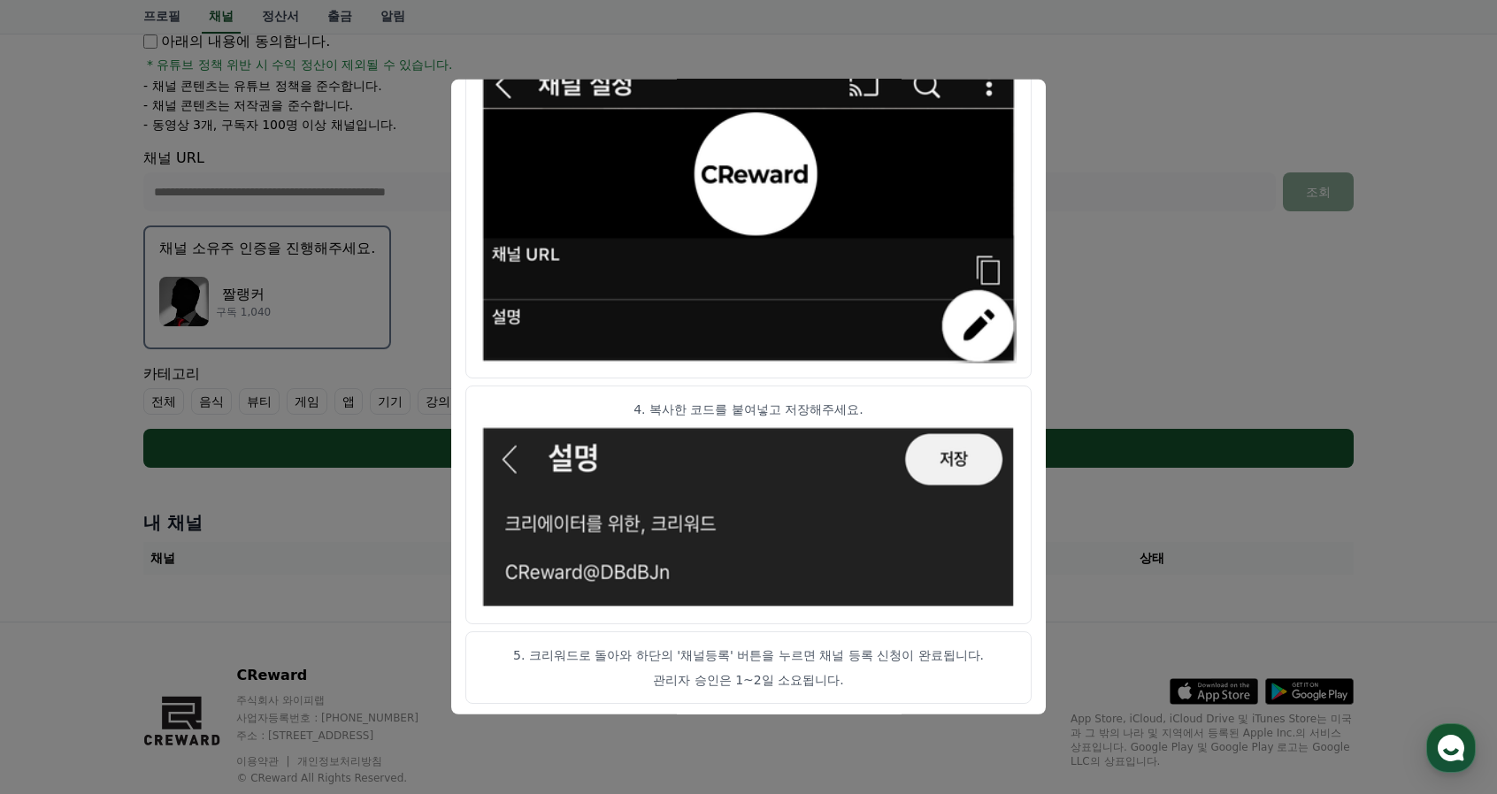
scroll to position [368, 0]
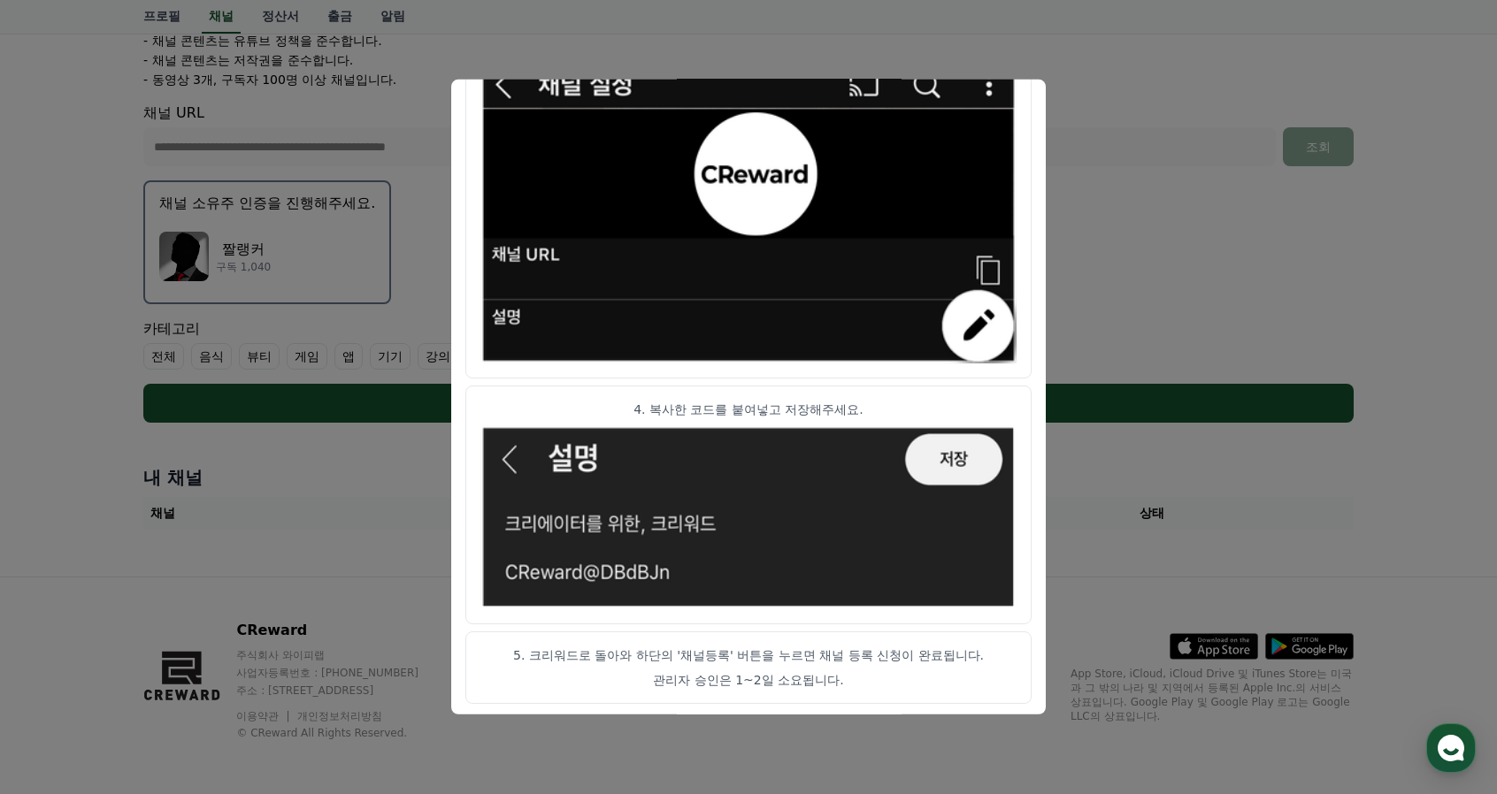
click at [876, 678] on p "관리자 승인은 1~2일 소요됩니다." at bounding box center [748, 680] width 536 height 18
click at [1163, 581] on button "close modal" at bounding box center [748, 397] width 1497 height 794
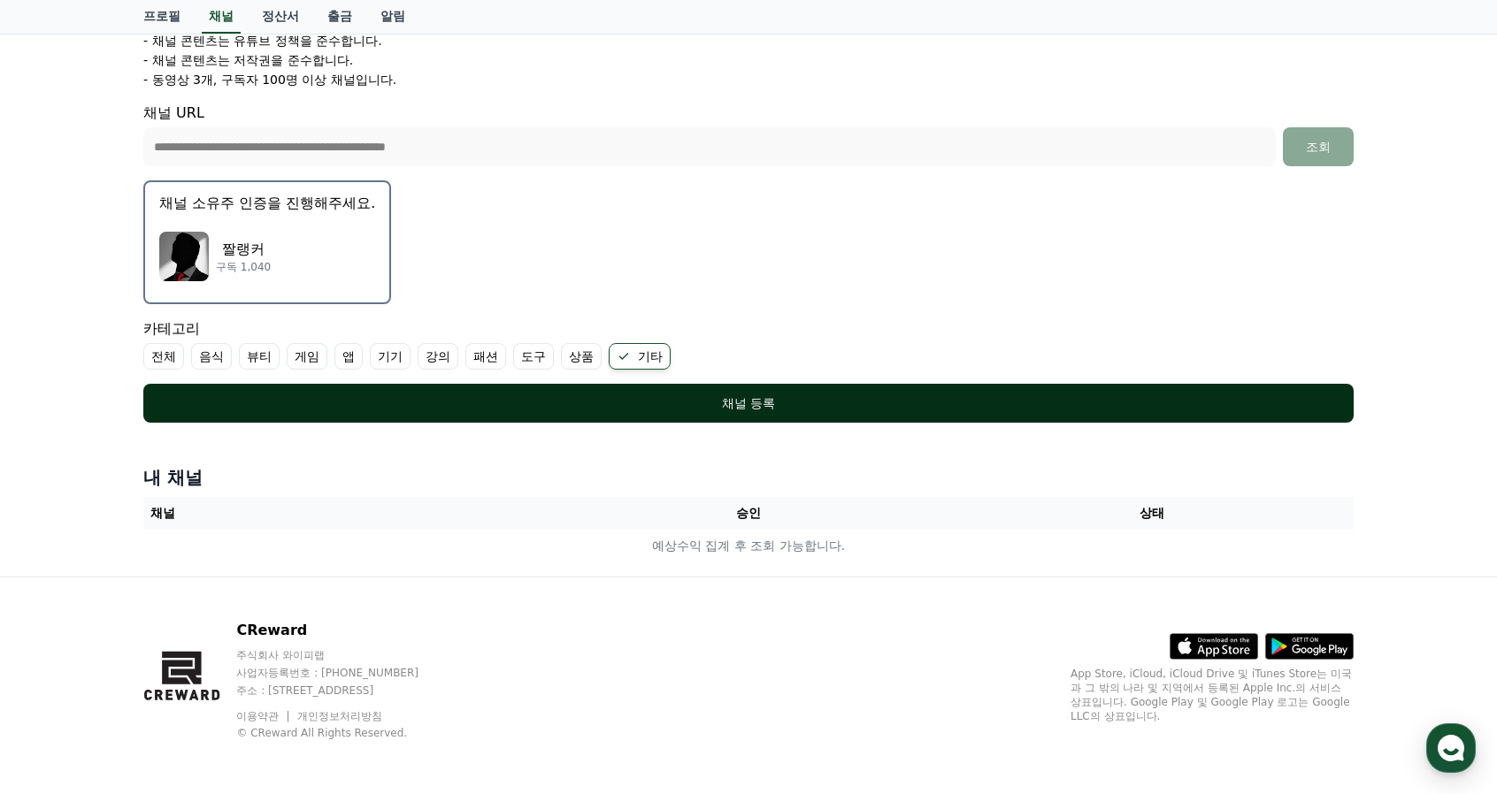
click at [417, 401] on div "채널 등록" at bounding box center [748, 403] width 1139 height 18
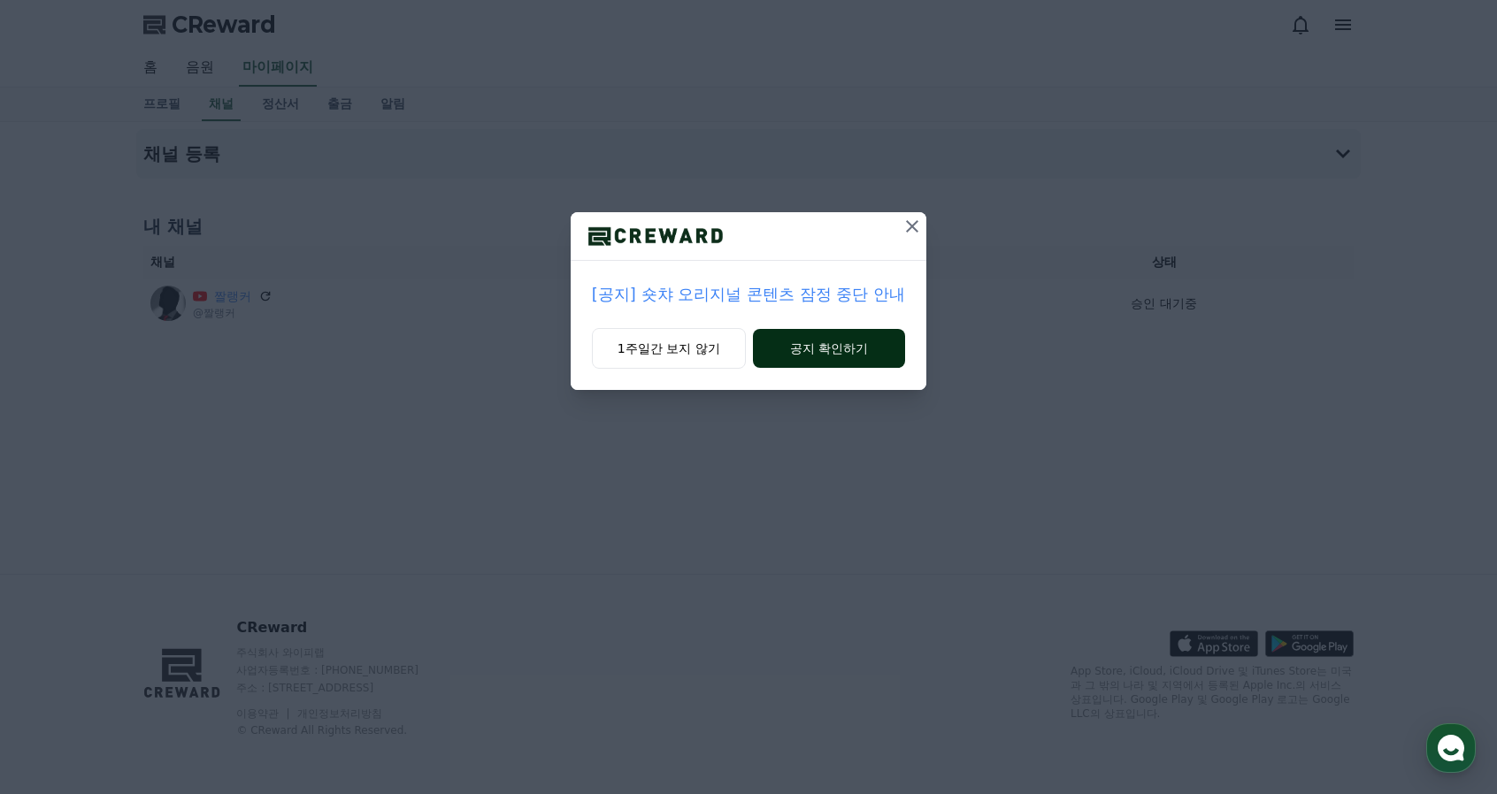
click at [821, 348] on button "공지 확인하기" at bounding box center [829, 348] width 153 height 39
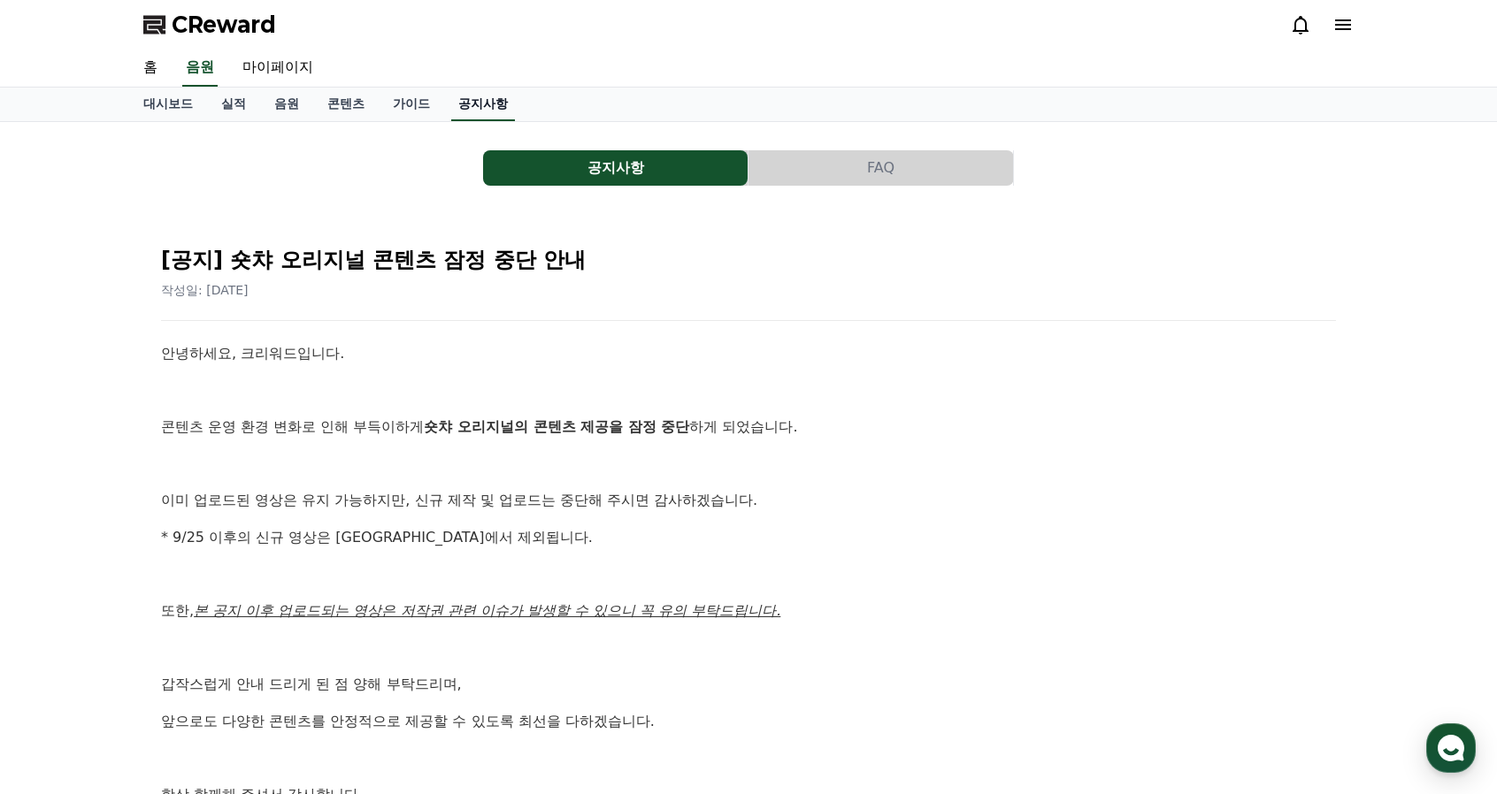
click at [495, 112] on link "공지사항" at bounding box center [483, 105] width 64 height 34
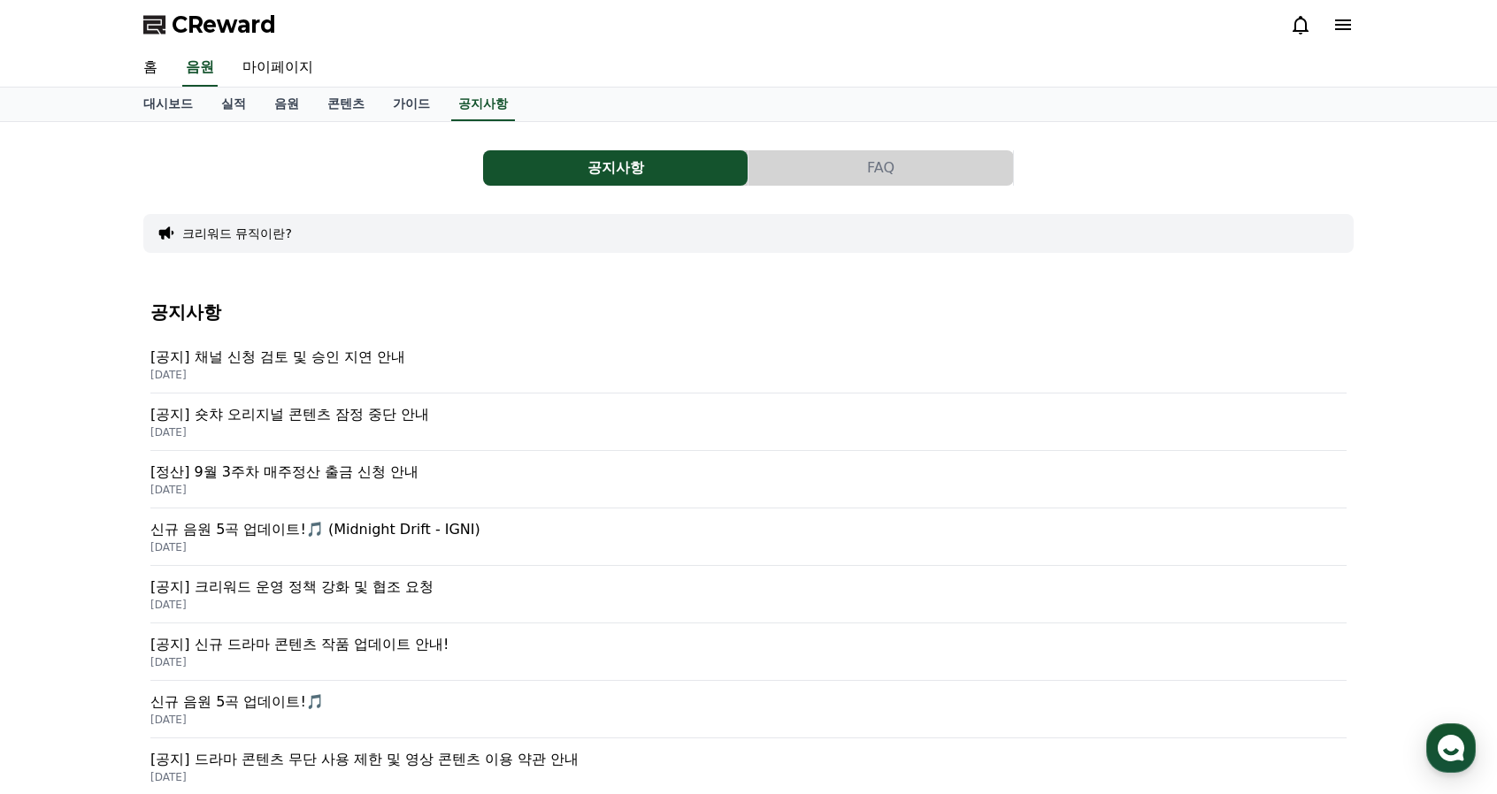
click at [327, 358] on p "[공지] 채널 신청 검토 및 승인 지연 안내" at bounding box center [748, 357] width 1196 height 21
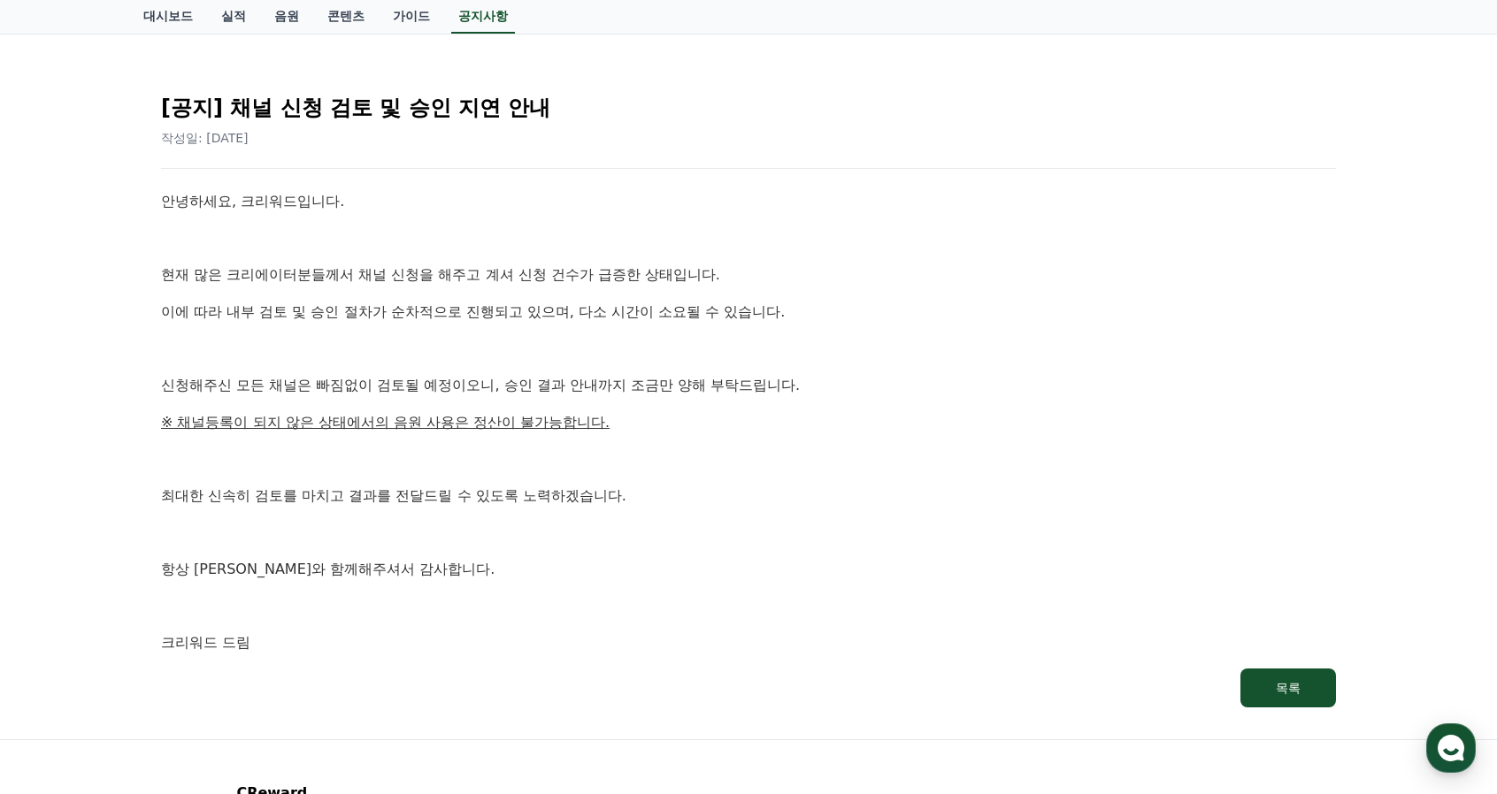
scroll to position [88, 0]
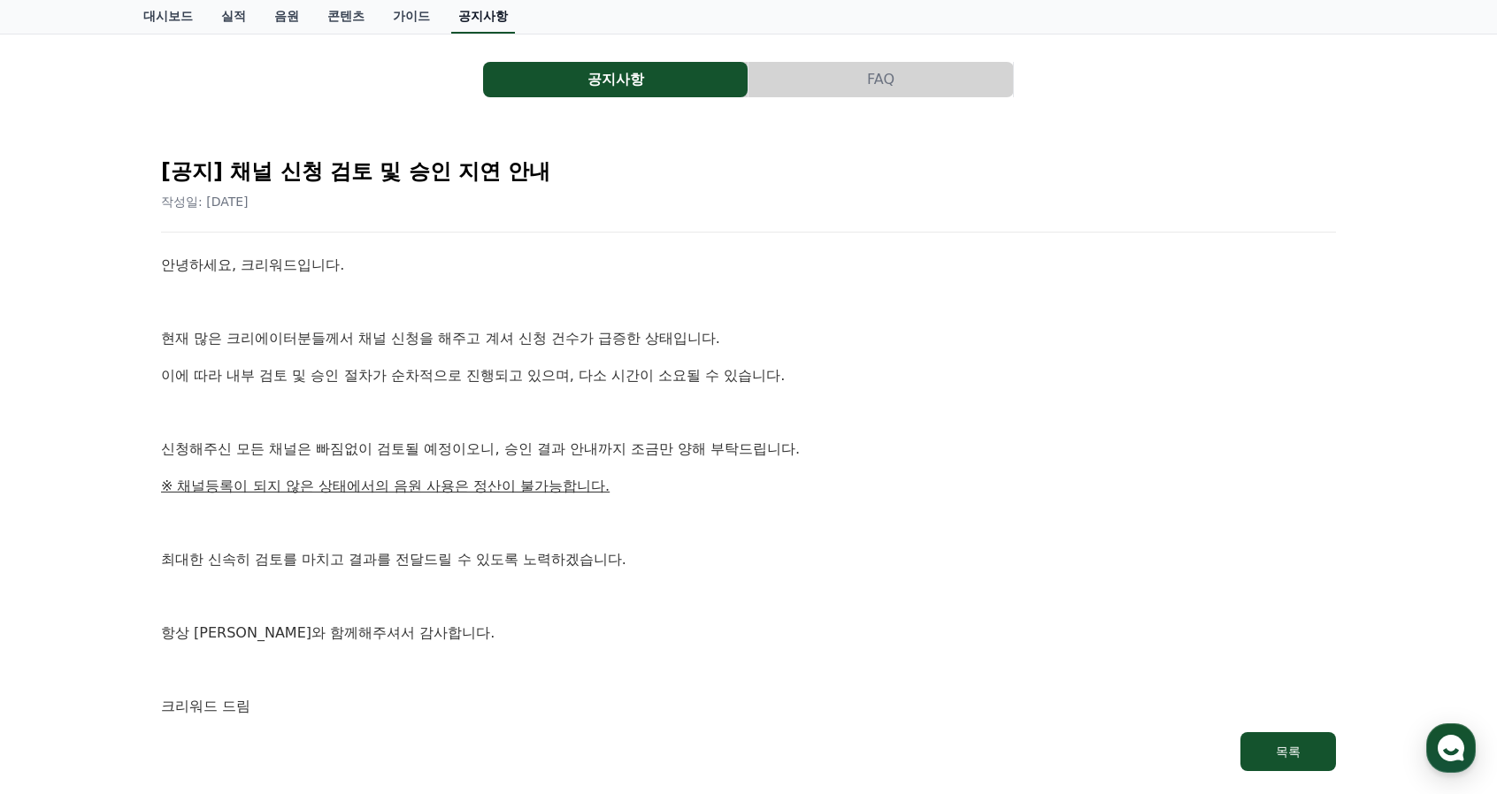
click at [497, 11] on link "공지사항" at bounding box center [483, 17] width 64 height 34
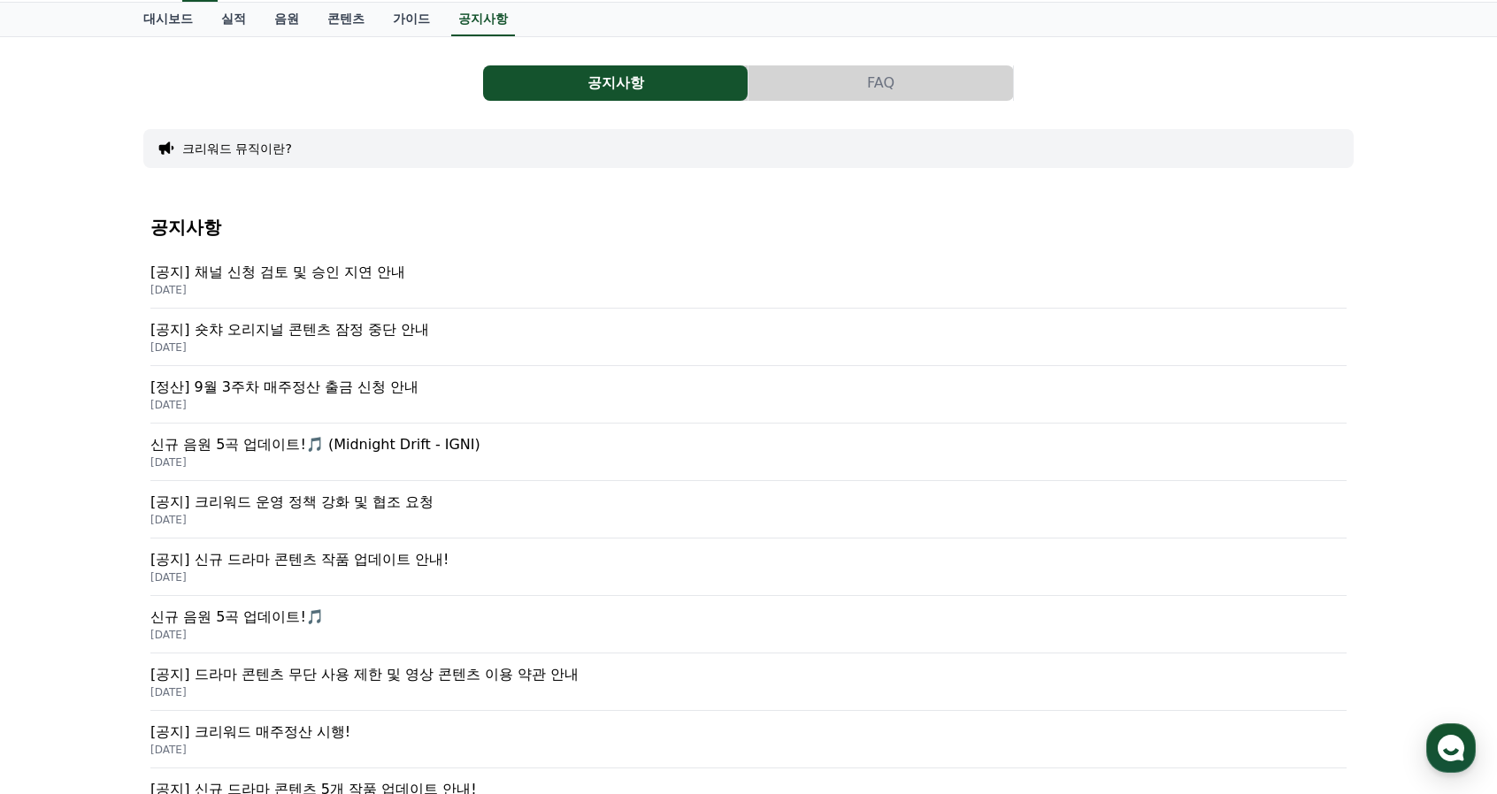
scroll to position [88, 0]
